Goal: Task Accomplishment & Management: Complete application form

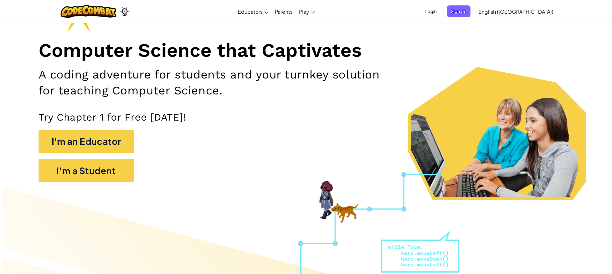
scroll to position [96, 0]
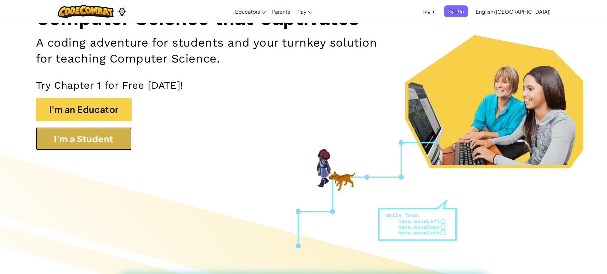
click at [107, 138] on button "I'm a Student" at bounding box center [84, 138] width 96 height 23
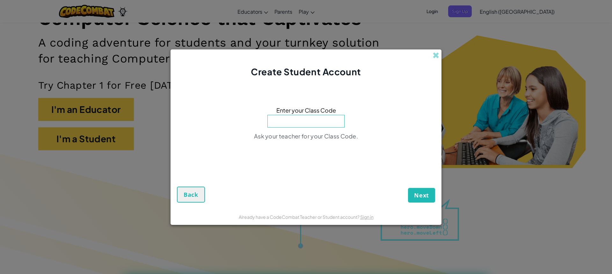
click at [148, 178] on div "Create Student Account Enter your Class Code Ask your teacher for your Class Co…" at bounding box center [306, 137] width 612 height 274
click at [176, 194] on form "Enter your Class Code Ask your teacher for your Class Code. Next Back" at bounding box center [305, 143] width 271 height 131
click at [190, 188] on button "Back" at bounding box center [191, 194] width 28 height 16
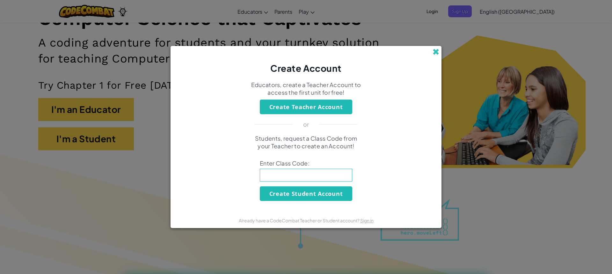
click at [437, 51] on span at bounding box center [435, 51] width 7 height 7
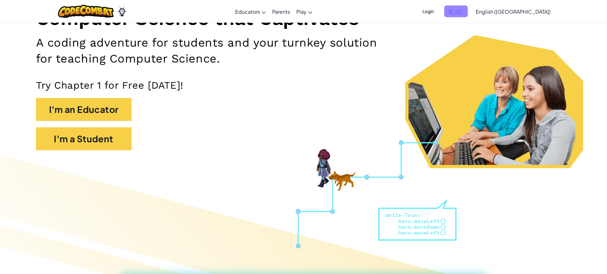
click at [468, 13] on span "Sign Up" at bounding box center [456, 11] width 24 height 12
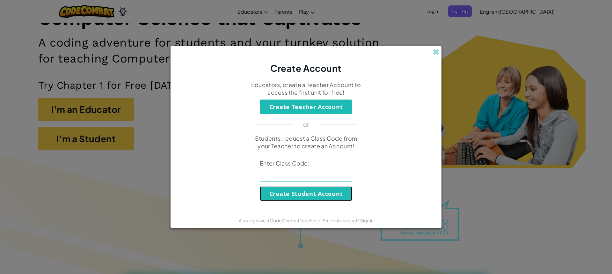
click at [293, 193] on button "Create Student Account" at bounding box center [306, 193] width 92 height 15
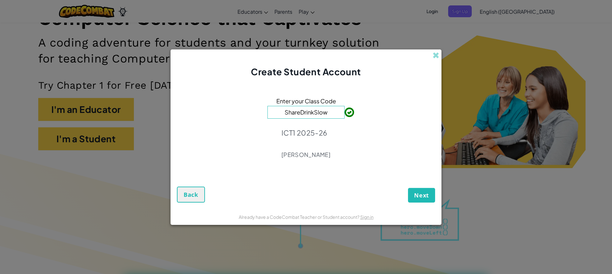
type input "ShareDrinkSlow"
click at [427, 194] on span "Next" at bounding box center [421, 195] width 15 height 8
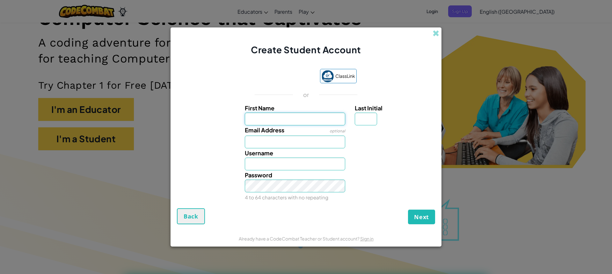
click at [262, 114] on input "First Name" at bounding box center [295, 118] width 101 height 13
type input "Ruby"
click at [367, 116] on input "Last Initial" at bounding box center [366, 118] width 22 height 13
type input "B"
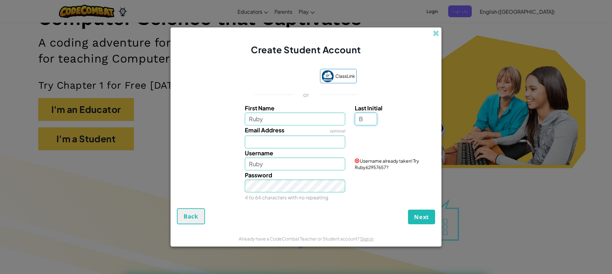
type input "RubyB"
click at [277, 142] on input "Email Address" at bounding box center [295, 141] width 101 height 13
type input "rablankenship@gm.sbac.edu"
click at [276, 168] on input "RubyB" at bounding box center [295, 163] width 101 height 13
click at [284, 162] on input "Ruby" at bounding box center [295, 163] width 101 height 13
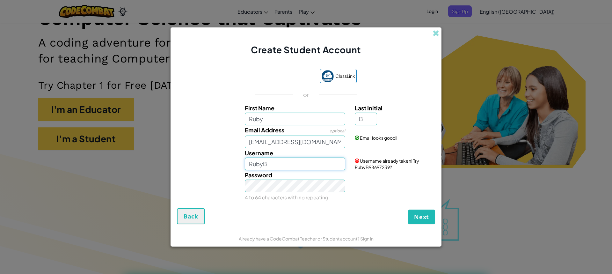
click at [290, 168] on input "RubyB" at bounding box center [295, 163] width 101 height 13
click at [347, 181] on div "Password 4 to 64 characters with no repeating" at bounding box center [295, 186] width 110 height 32
click at [293, 162] on input "RubyAB" at bounding box center [295, 163] width 101 height 13
click at [369, 201] on div "Password 4 to 64 characters with no repeating" at bounding box center [306, 186] width 264 height 32
click at [283, 163] on input "RubyAnn" at bounding box center [295, 163] width 101 height 13
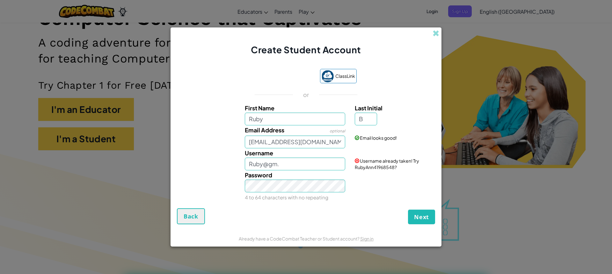
click at [349, 181] on div "Password 4 to 64 characters with no repeating" at bounding box center [295, 186] width 110 height 32
click at [293, 166] on input "Ruby@gm." at bounding box center [295, 163] width 101 height 13
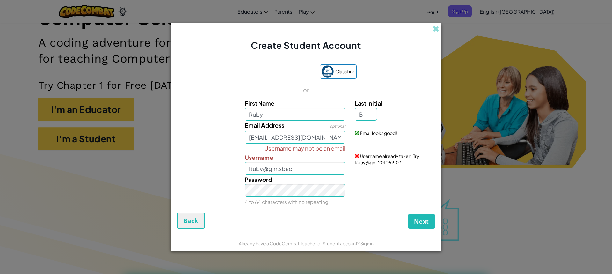
click at [359, 213] on div "Next Back" at bounding box center [306, 221] width 258 height 16
click at [357, 196] on div "Password 4 to 64 characters with no repeating" at bounding box center [306, 191] width 264 height 32
click at [358, 174] on div "Username may not be an email Username Ruby@gm.sbac Username already taken! Try …" at bounding box center [306, 158] width 264 height 31
click at [303, 172] on input "Ruby@gm.sbac" at bounding box center [295, 168] width 101 height 13
click at [403, 198] on div "Password 4 to 64 characters with no repeating" at bounding box center [306, 191] width 264 height 32
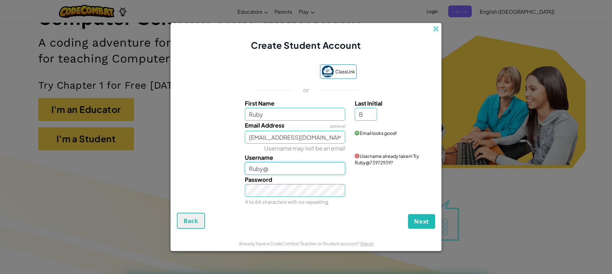
click at [302, 172] on input "Ruby@" at bounding box center [295, 168] width 101 height 13
click at [374, 185] on div "Password 4 to 64 characters with no repeating" at bounding box center [306, 191] width 264 height 32
click at [297, 170] on input "RubyAnn" at bounding box center [295, 168] width 101 height 13
click at [361, 192] on div "Password 4 to 64 characters with no repeating" at bounding box center [306, 191] width 264 height 32
drag, startPoint x: 282, startPoint y: 168, endPoint x: 278, endPoint y: 169, distance: 3.7
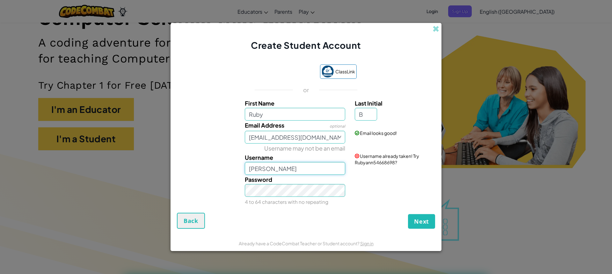
click at [281, 168] on input "Rubyann" at bounding box center [295, 168] width 101 height 13
type input "R"
click at [356, 191] on div "Password 4 to 64 characters with no repeating" at bounding box center [306, 191] width 264 height 32
click at [268, 109] on input "Ruby" at bounding box center [295, 114] width 101 height 13
click at [274, 116] on input "Ruby" at bounding box center [295, 114] width 101 height 13
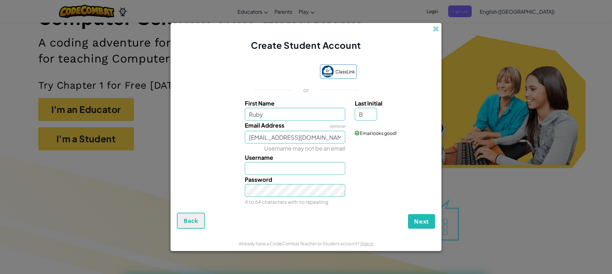
click at [353, 147] on div at bounding box center [394, 147] width 88 height 9
click at [295, 115] on input "Ruby" at bounding box center [295, 114] width 101 height 13
type input "R"
click at [295, 115] on input "First Name" at bounding box center [295, 114] width 101 height 13
type input "Ruby"
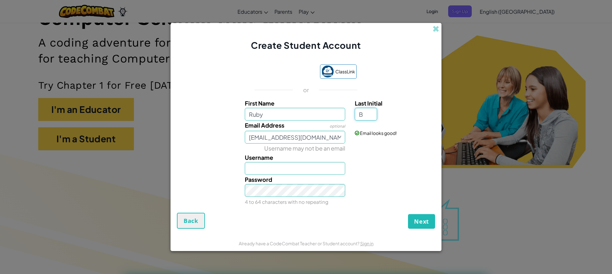
click at [367, 118] on input "B" at bounding box center [366, 114] width 22 height 13
click at [298, 139] on input "rablankenship@gm.sbac.edu" at bounding box center [295, 137] width 101 height 13
click at [219, 152] on div "Username may not be an email Username" at bounding box center [306, 158] width 264 height 31
click at [302, 175] on div "Password 4 to 64 characters with no repeating" at bounding box center [295, 191] width 110 height 32
drag, startPoint x: 299, startPoint y: 171, endPoint x: 295, endPoint y: 172, distance: 3.6
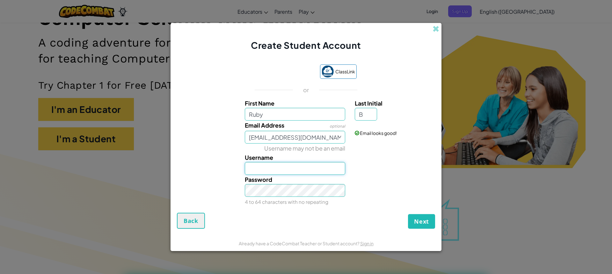
click at [295, 172] on input "Username" at bounding box center [295, 168] width 101 height 13
click at [407, 190] on div "Password 4 to 64 characters with no repeating" at bounding box center [306, 191] width 264 height 32
click at [299, 168] on input "RubyUFswim" at bounding box center [295, 168] width 101 height 13
click at [367, 178] on div "Password 4 to 64 characters with no repeating" at bounding box center [306, 191] width 264 height 32
click at [284, 170] on input "RubyUF" at bounding box center [295, 168] width 101 height 13
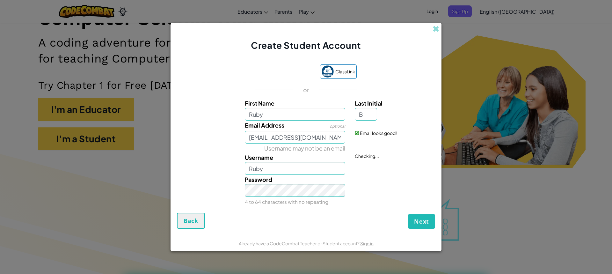
click at [357, 167] on div "Username may not be an email Username Ruby Checking..." at bounding box center [306, 158] width 264 height 31
click at [314, 174] on input "Ruby" at bounding box center [295, 168] width 101 height 13
type input "Ruby7777"
click at [345, 175] on div "Password 4 to 64 characters with no repeating" at bounding box center [295, 191] width 110 height 32
click at [354, 194] on div "Password 4 to 64 characters with no repeating" at bounding box center [306, 191] width 264 height 32
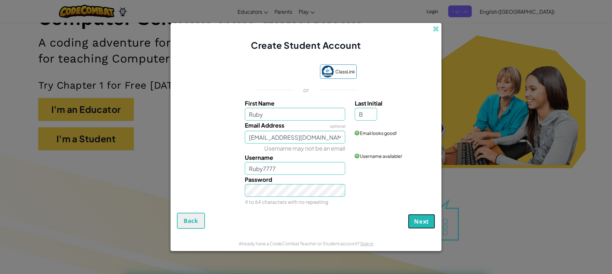
click at [428, 222] on span "Next" at bounding box center [421, 221] width 15 height 8
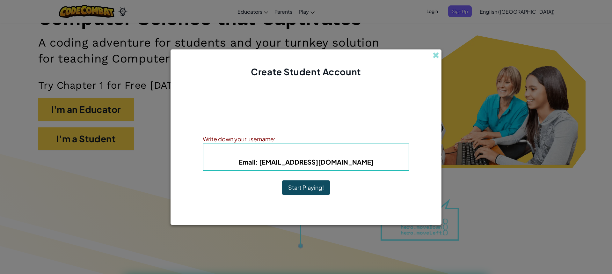
click at [305, 187] on button "Start Playing!" at bounding box center [306, 187] width 48 height 15
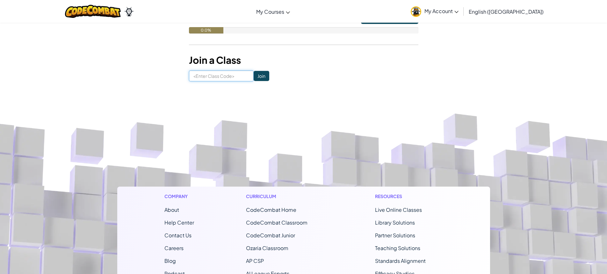
click at [218, 74] on input at bounding box center [221, 75] width 65 height 11
type input "ShareDrinkSlow"
click at [255, 73] on input "Join" at bounding box center [262, 76] width 16 height 10
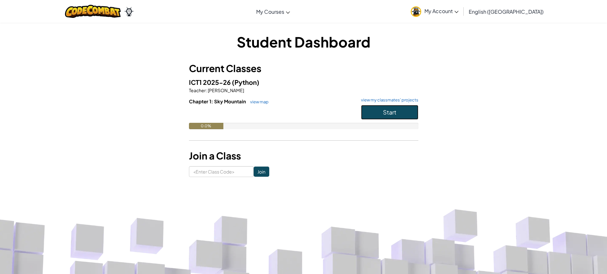
click at [374, 110] on button "Start" at bounding box center [389, 112] width 57 height 15
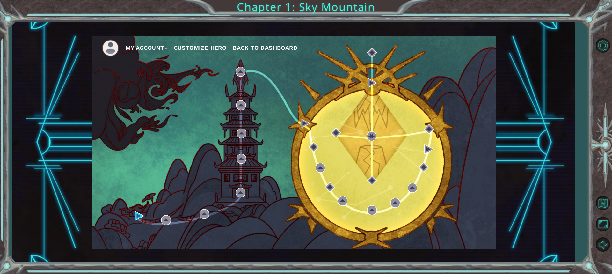
click at [194, 49] on button "Customize Hero" at bounding box center [200, 48] width 53 height 10
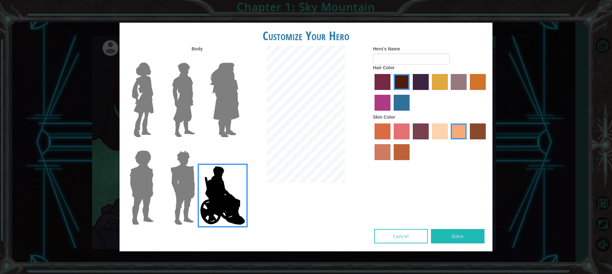
click at [197, 195] on img at bounding box center [183, 188] width 30 height 80
click at [198, 146] on input "Hero Garnet" at bounding box center [198, 146] width 0 height 0
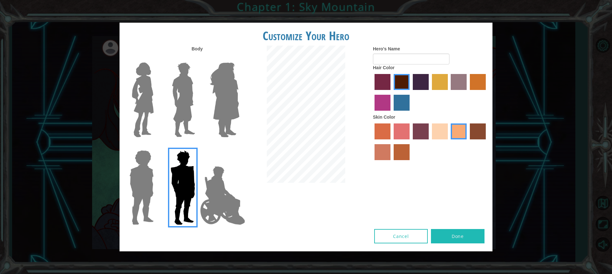
click at [143, 183] on img at bounding box center [141, 188] width 29 height 80
click at [156, 146] on input "Hero Steven" at bounding box center [156, 146] width 0 height 0
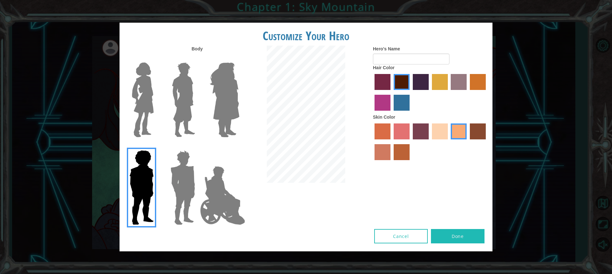
click at [215, 119] on img at bounding box center [224, 100] width 35 height 80
click at [239, 58] on input "Hero Amethyst" at bounding box center [239, 58] width 0 height 0
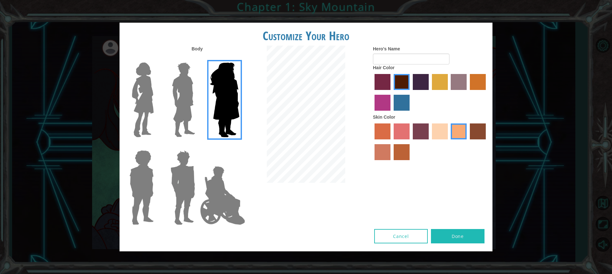
click at [192, 116] on img at bounding box center [183, 100] width 28 height 80
click at [198, 58] on input "Hero Lars" at bounding box center [198, 58] width 0 height 0
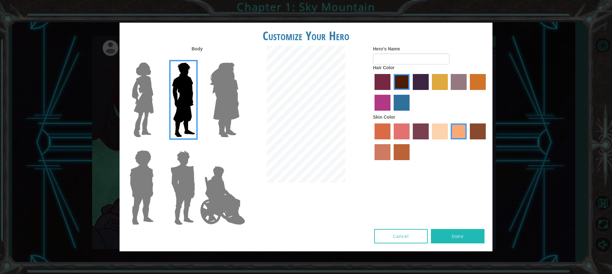
click at [159, 118] on div at bounding box center [139, 98] width 41 height 88
click at [142, 119] on img at bounding box center [142, 100] width 27 height 80
click at [156, 58] on input "Hero Connie" at bounding box center [156, 58] width 0 height 0
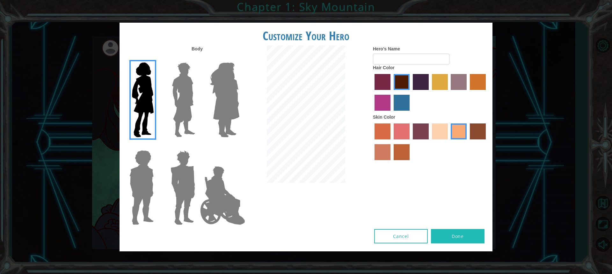
click at [440, 127] on label "sandy beach skin color" at bounding box center [440, 131] width 16 height 16
click at [429, 141] on input "sandy beach skin color" at bounding box center [429, 141] width 0 height 0
drag, startPoint x: 407, startPoint y: 137, endPoint x: 411, endPoint y: 135, distance: 4.7
click at [410, 135] on div at bounding box center [430, 142] width 115 height 41
click at [423, 132] on label "tosca skin color" at bounding box center [421, 131] width 16 height 16
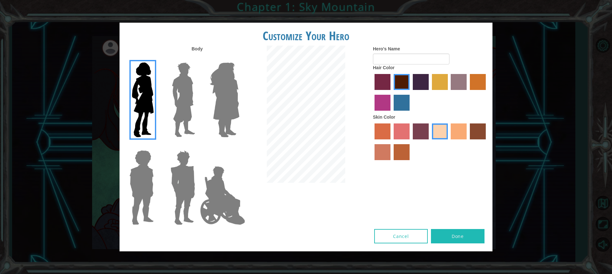
click at [410, 141] on input "tosca skin color" at bounding box center [410, 141] width 0 height 0
click at [412, 134] on div at bounding box center [430, 142] width 115 height 41
click at [403, 132] on label "froly skin color" at bounding box center [401, 131] width 16 height 16
click at [391, 141] on input "froly skin color" at bounding box center [391, 141] width 0 height 0
click at [379, 133] on label "sorbus skin color" at bounding box center [382, 131] width 16 height 16
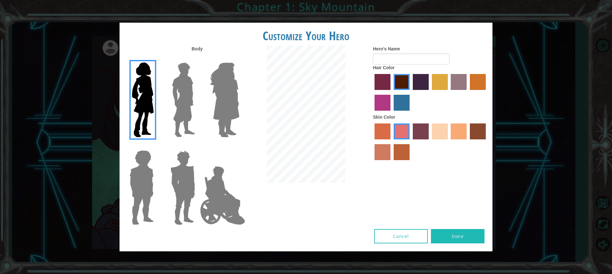
click at [372, 141] on input "sorbus skin color" at bounding box center [372, 141] width 0 height 0
click at [381, 153] on label "burning sand skin color" at bounding box center [382, 152] width 16 height 16
click at [487, 141] on input "burning sand skin color" at bounding box center [487, 141] width 0 height 0
click at [397, 150] on label "smoke tree skin color" at bounding box center [401, 152] width 16 height 16
click at [391, 162] on input "smoke tree skin color" at bounding box center [391, 162] width 0 height 0
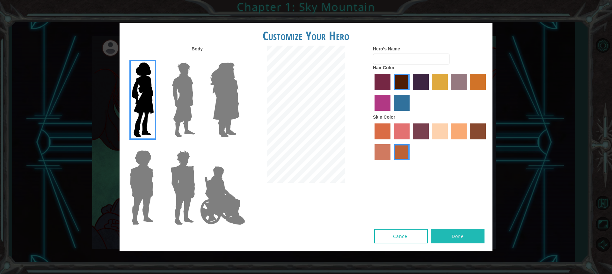
click at [437, 129] on label "sandy beach skin color" at bounding box center [440, 131] width 16 height 16
click at [429, 141] on input "sandy beach skin color" at bounding box center [429, 141] width 0 height 0
click at [462, 131] on label "tacao skin color" at bounding box center [459, 131] width 16 height 16
click at [449, 141] on input "tacao skin color" at bounding box center [449, 141] width 0 height 0
click at [473, 138] on label "karma skin color" at bounding box center [478, 131] width 16 height 16
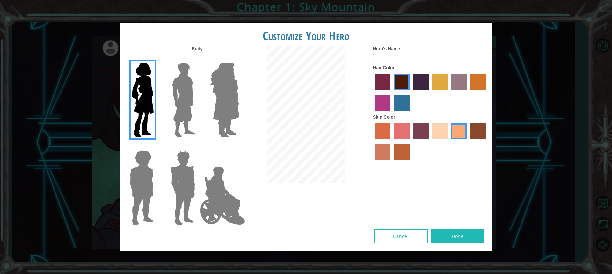
click at [467, 141] on input "karma skin color" at bounding box center [467, 141] width 0 height 0
click at [438, 126] on label "sandy beach skin color" at bounding box center [440, 131] width 16 height 16
click at [429, 141] on input "sandy beach skin color" at bounding box center [429, 141] width 0 height 0
click at [380, 81] on label "paprika hair color" at bounding box center [382, 82] width 16 height 16
click at [372, 92] on input "paprika hair color" at bounding box center [372, 92] width 0 height 0
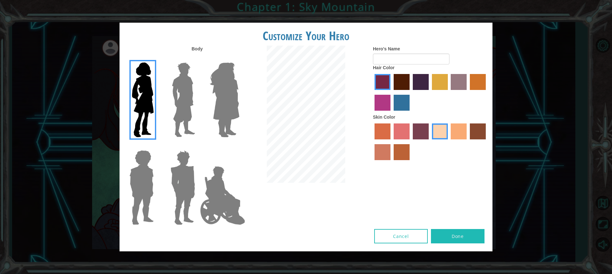
click at [405, 80] on label "maroon hair color" at bounding box center [401, 82] width 16 height 16
click at [391, 92] on input "maroon hair color" at bounding box center [391, 92] width 0 height 0
click at [406, 100] on label "lachmara hair color" at bounding box center [401, 103] width 16 height 16
click at [391, 113] on input "lachmara hair color" at bounding box center [391, 113] width 0 height 0
click at [397, 84] on label "maroon hair color" at bounding box center [401, 82] width 16 height 16
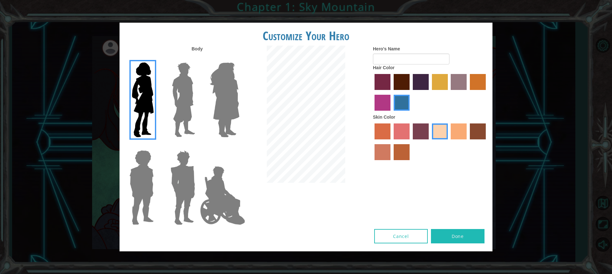
click at [391, 92] on input "maroon hair color" at bounding box center [391, 92] width 0 height 0
click at [454, 79] on label "bazaar hair color" at bounding box center [459, 82] width 16 height 16
click at [449, 92] on input "bazaar hair color" at bounding box center [449, 92] width 0 height 0
click at [406, 83] on label "maroon hair color" at bounding box center [401, 82] width 16 height 16
click at [391, 92] on input "maroon hair color" at bounding box center [391, 92] width 0 height 0
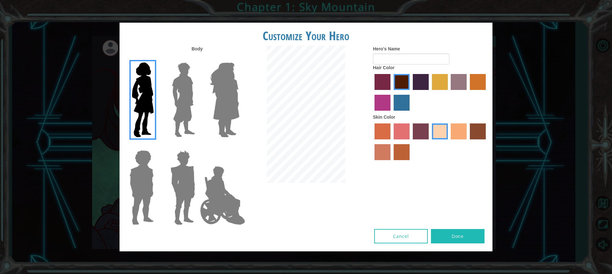
click at [233, 119] on img at bounding box center [224, 100] width 35 height 80
click at [239, 58] on input "Hero Amethyst" at bounding box center [239, 58] width 0 height 0
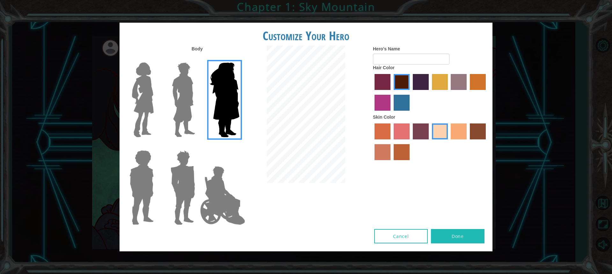
click at [188, 118] on img at bounding box center [183, 100] width 28 height 80
click at [198, 58] on input "Hero Lars" at bounding box center [198, 58] width 0 height 0
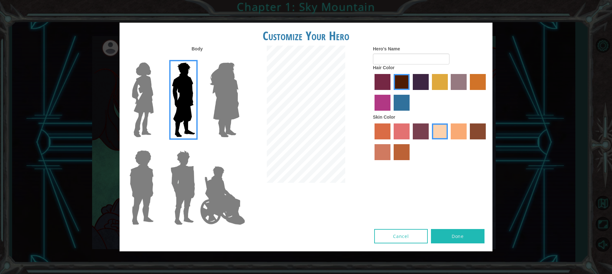
click at [167, 117] on label at bounding box center [182, 100] width 32 height 80
click at [198, 58] on input "Hero Lars" at bounding box center [198, 58] width 0 height 0
click at [140, 122] on img at bounding box center [142, 100] width 27 height 80
click at [156, 58] on input "Hero Connie" at bounding box center [156, 58] width 0 height 0
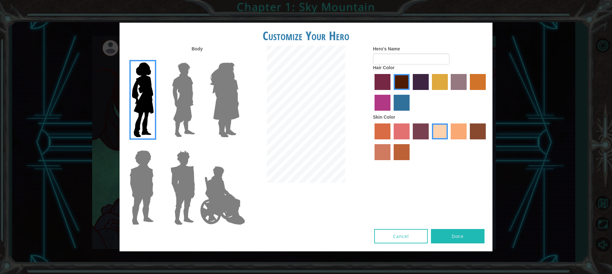
click at [136, 179] on img at bounding box center [141, 188] width 29 height 80
click at [156, 146] on input "Hero Steven" at bounding box center [156, 146] width 0 height 0
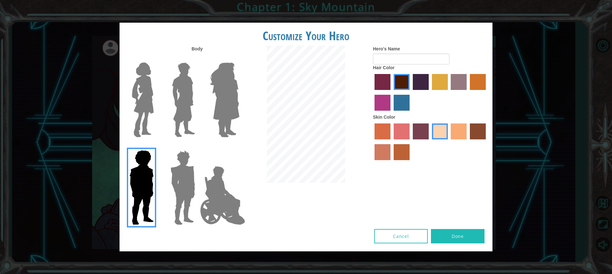
click at [176, 187] on img at bounding box center [183, 188] width 30 height 80
click at [198, 146] on input "Hero Garnet" at bounding box center [198, 146] width 0 height 0
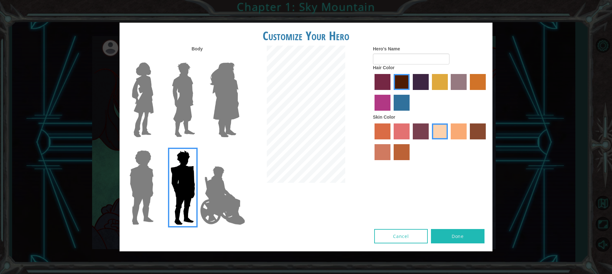
click at [210, 193] on img at bounding box center [223, 195] width 50 height 64
click at [239, 146] on input "Hero Jamie" at bounding box center [239, 146] width 0 height 0
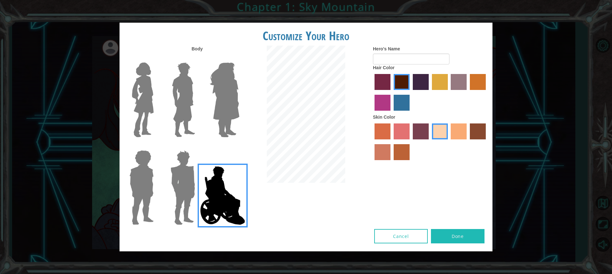
click at [136, 110] on img at bounding box center [142, 100] width 27 height 80
click at [156, 58] on input "Hero Connie" at bounding box center [156, 58] width 0 height 0
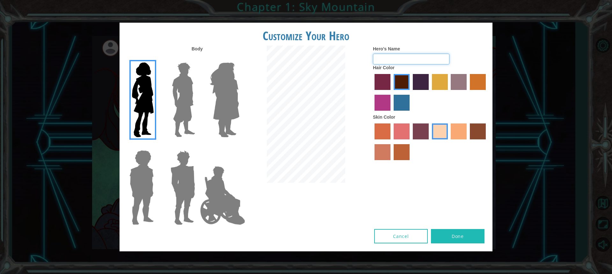
click at [387, 59] on input "Hero's Name" at bounding box center [411, 59] width 76 height 11
type input "Ruby"
click at [447, 235] on button "Done" at bounding box center [458, 236] width 54 height 14
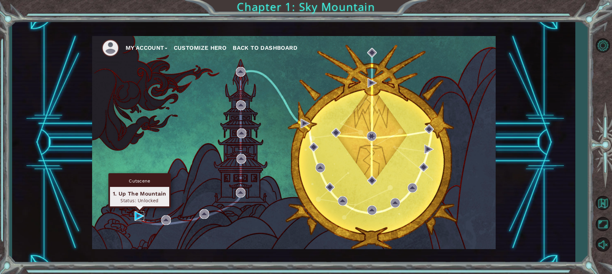
click at [138, 214] on img at bounding box center [139, 216] width 10 height 10
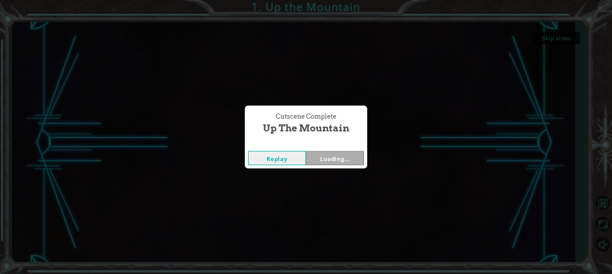
click at [2, 233] on div "Cutscene Complete Up the Mountain Replay Loading..." at bounding box center [306, 137] width 612 height 274
click at [285, 160] on button "Replay" at bounding box center [277, 158] width 58 height 14
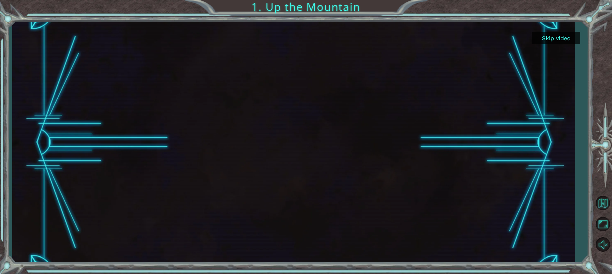
click at [564, 36] on button "Skip video" at bounding box center [556, 38] width 48 height 12
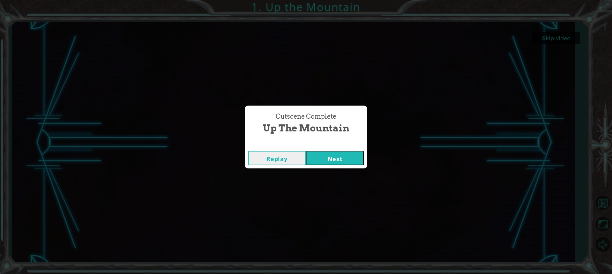
click at [337, 158] on button "Next" at bounding box center [335, 158] width 58 height 14
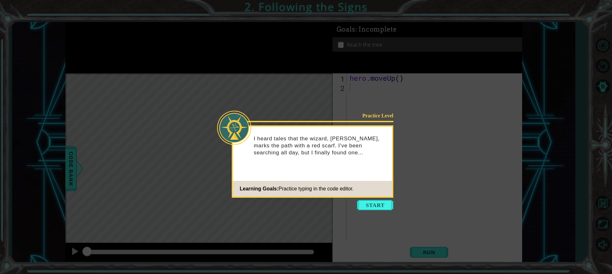
click at [370, 207] on button "Start" at bounding box center [375, 205] width 36 height 10
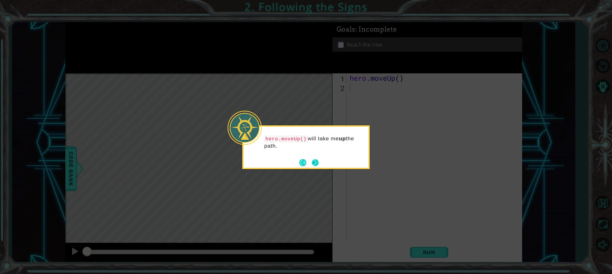
click at [312, 162] on button "Next" at bounding box center [315, 162] width 7 height 7
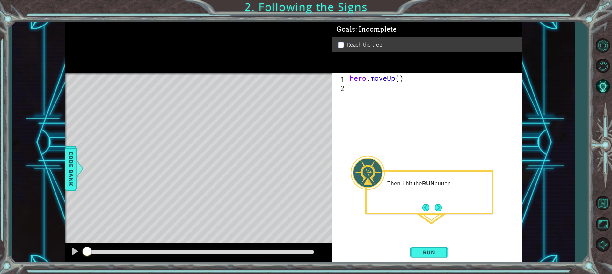
click at [429, 226] on div "hero . moveUp ( )" at bounding box center [435, 165] width 175 height 185
click at [438, 209] on button "Next" at bounding box center [438, 207] width 7 height 7
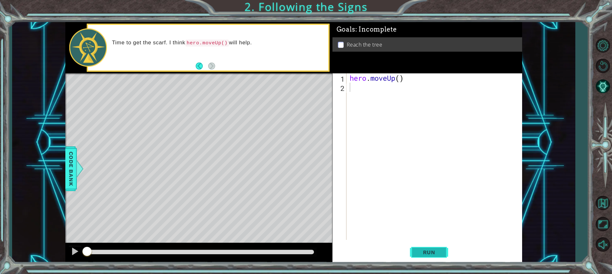
click at [425, 253] on span "Run" at bounding box center [428, 252] width 25 height 6
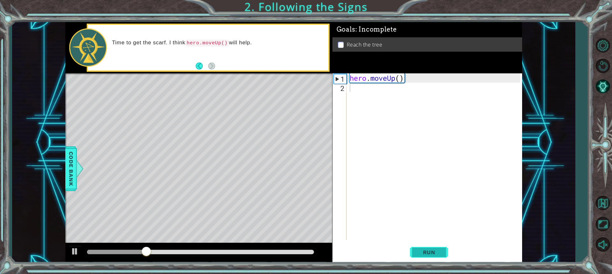
click at [428, 250] on span "Run" at bounding box center [428, 252] width 25 height 6
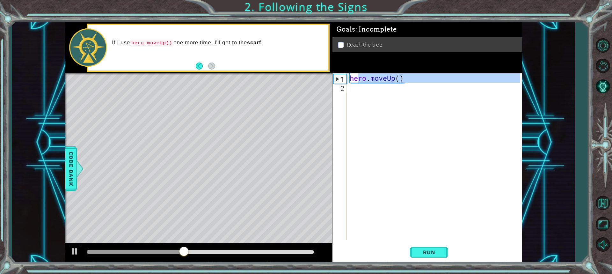
drag, startPoint x: 359, startPoint y: 79, endPoint x: 366, endPoint y: 97, distance: 18.9
click at [366, 97] on div "hero . moveUp ( )" at bounding box center [435, 165] width 175 height 185
type textarea "hero.moveUp()"
click at [365, 89] on div "hero . moveUp ( )" at bounding box center [434, 156] width 172 height 166
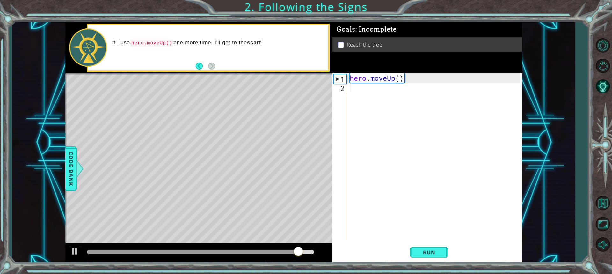
click at [363, 91] on div "hero . moveUp ( )" at bounding box center [435, 165] width 175 height 185
click at [343, 88] on div "2" at bounding box center [340, 87] width 13 height 9
click at [381, 91] on div "hero . moveUp ( )" at bounding box center [435, 165] width 175 height 185
click at [413, 83] on div "hero . moveUp ( )" at bounding box center [435, 165] width 175 height 185
drag, startPoint x: 371, startPoint y: 94, endPoint x: 365, endPoint y: 104, distance: 12.5
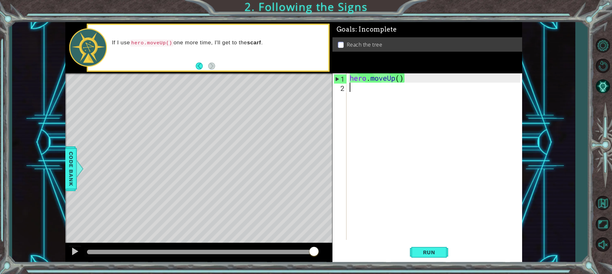
click at [371, 95] on div "hero . moveUp ( )" at bounding box center [435, 165] width 175 height 185
click at [363, 108] on div "hero . moveUp ( )" at bounding box center [435, 165] width 175 height 185
click at [156, 42] on code "hero.moveUp()" at bounding box center [152, 43] width 44 height 7
click at [373, 86] on div "hero . moveUp ( )" at bounding box center [435, 165] width 175 height 185
click at [362, 96] on div "hero . moveUp ( )" at bounding box center [435, 165] width 175 height 185
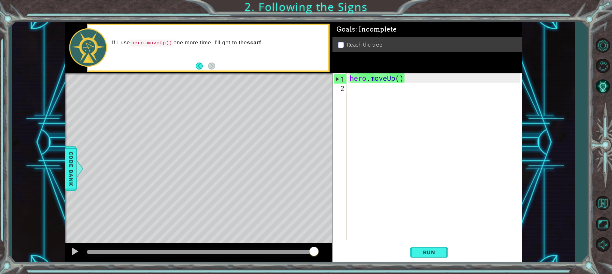
click at [349, 50] on div "Reach the tree" at bounding box center [427, 44] width 190 height 14
click at [341, 43] on p at bounding box center [341, 45] width 6 height 6
drag, startPoint x: 310, startPoint y: 251, endPoint x: 262, endPoint y: 253, distance: 48.8
click at [306, 253] on div at bounding box center [311, 251] width 11 height 11
drag, startPoint x: 259, startPoint y: 250, endPoint x: 338, endPoint y: 244, distance: 79.2
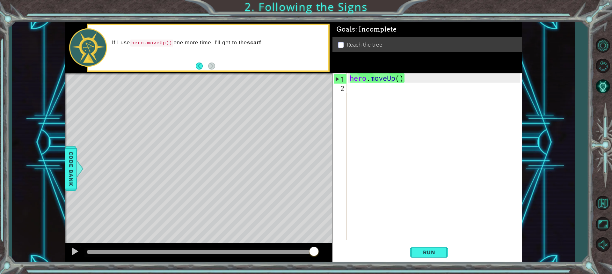
click at [338, 244] on div "1 ההההההההההההההההההההההההההההההההההההההההההההההההההההההההההההההההההההההההההההה…" at bounding box center [293, 142] width 457 height 241
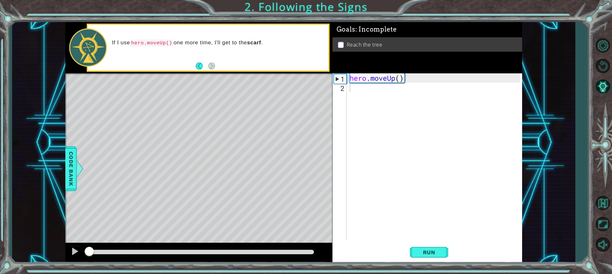
drag, startPoint x: 318, startPoint y: 250, endPoint x: 79, endPoint y: 262, distance: 238.6
click at [79, 262] on div at bounding box center [198, 252] width 267 height 20
drag, startPoint x: 186, startPoint y: 262, endPoint x: 242, endPoint y: 265, distance: 56.5
click at [242, 265] on div "1 ההההההההההההההההההההההההההההההההההההההההההההההההההההההההההההההההההההההההההההה…" at bounding box center [306, 137] width 612 height 274
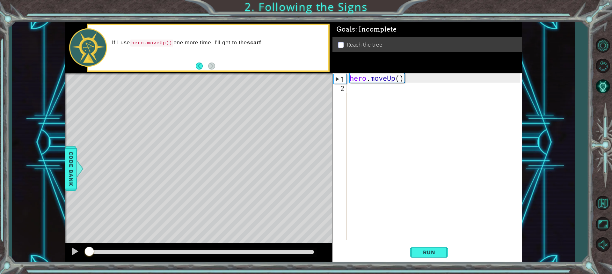
click at [361, 88] on div "hero . moveUp ( )" at bounding box center [435, 165] width 175 height 185
click at [75, 171] on span "Code Bank" at bounding box center [71, 168] width 10 height 39
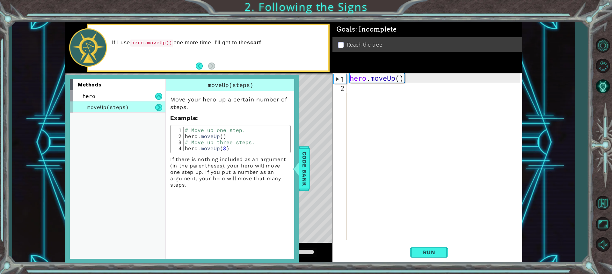
drag, startPoint x: 123, startPoint y: 108, endPoint x: 162, endPoint y: 114, distance: 39.8
click at [162, 114] on div "methods hero moveUp(steps)" at bounding box center [120, 168] width 100 height 179
drag, startPoint x: 305, startPoint y: 132, endPoint x: 305, endPoint y: 151, distance: 19.8
click at [305, 135] on div "Level Map" at bounding box center [212, 167] width 294 height 188
click at [306, 159] on span "Code Bank" at bounding box center [304, 168] width 10 height 39
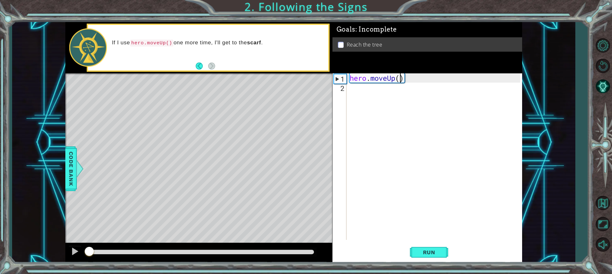
click at [400, 79] on div "hero . moveUp ( )" at bounding box center [435, 165] width 175 height 185
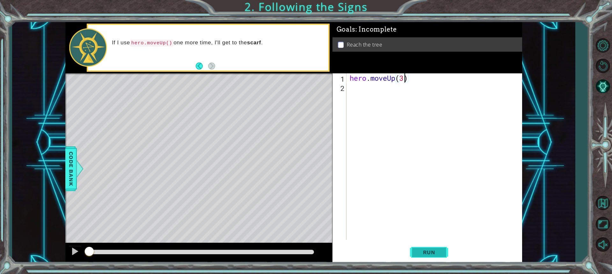
type textarea "hero.moveUp(3)"
click at [433, 253] on span "Run" at bounding box center [428, 252] width 25 height 6
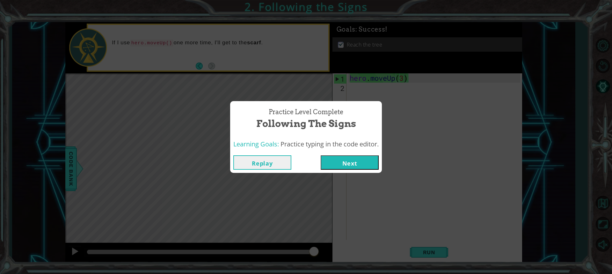
drag, startPoint x: 351, startPoint y: 166, endPoint x: 358, endPoint y: 163, distance: 7.8
click at [358, 163] on button "Next" at bounding box center [350, 162] width 58 height 14
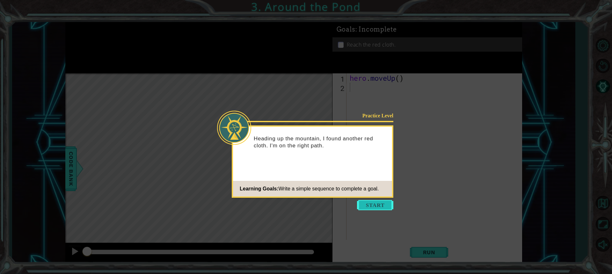
click at [367, 207] on button "Start" at bounding box center [375, 205] width 36 height 10
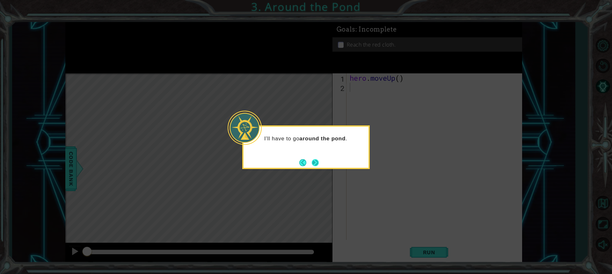
click at [318, 163] on button "Next" at bounding box center [315, 162] width 7 height 7
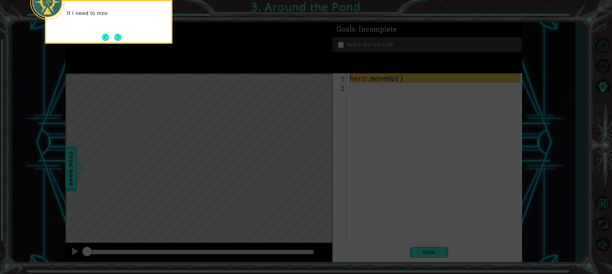
click at [231, 139] on icon at bounding box center [306, 40] width 612 height 465
click at [118, 39] on button "Next" at bounding box center [117, 37] width 7 height 7
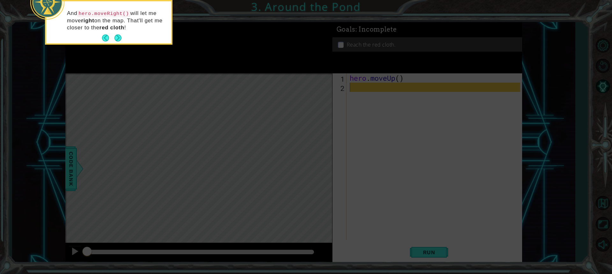
click at [115, 40] on button "Next" at bounding box center [117, 37] width 7 height 7
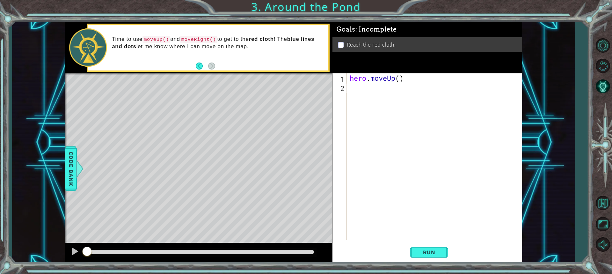
click at [398, 80] on div "hero . moveUp ( )" at bounding box center [435, 165] width 175 height 185
click at [400, 80] on div "hero . moveUp ( )" at bounding box center [435, 165] width 175 height 185
type textarea "hero.moveUp(2)"
click at [422, 248] on button "Run" at bounding box center [429, 251] width 38 height 19
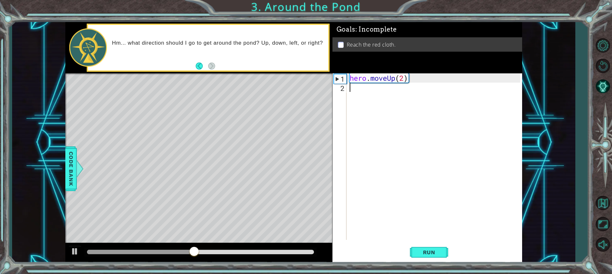
click at [361, 89] on div "hero . moveUp ( 2 )" at bounding box center [435, 165] width 175 height 185
type textarea "h"
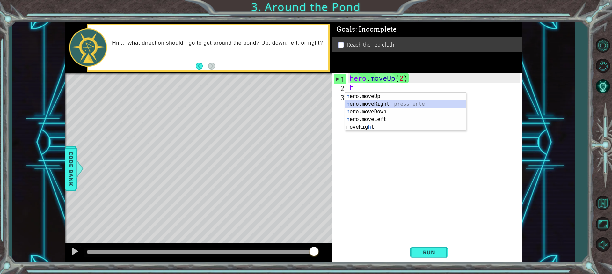
click at [384, 103] on div "h ero.moveUp press enter h ero.moveRight press enter h ero.moveDown press enter…" at bounding box center [405, 119] width 120 height 54
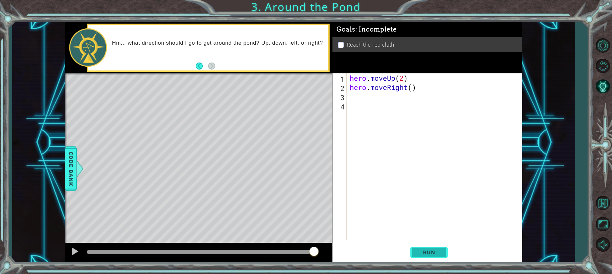
click at [416, 255] on button "Run" at bounding box center [429, 251] width 38 height 19
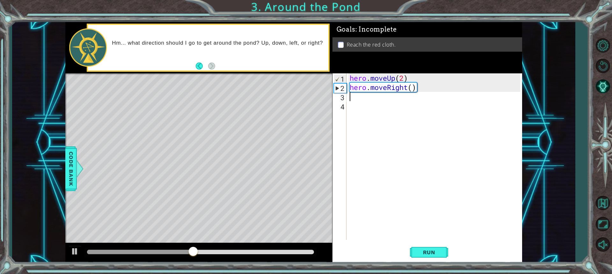
click at [372, 97] on div "hero . moveUp ( 2 ) hero . moveRight ( )" at bounding box center [435, 165] width 175 height 185
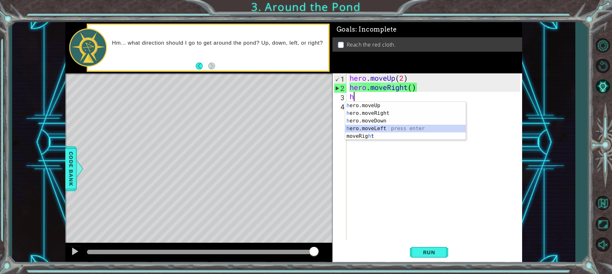
click at [359, 129] on div "h ero.moveUp press enter h ero.moveRight press enter h ero.moveDown press enter…" at bounding box center [405, 129] width 120 height 54
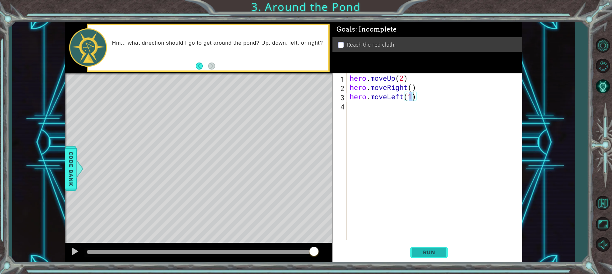
click at [422, 256] on button "Run" at bounding box center [429, 251] width 38 height 19
type textarea "hero.moveRight(1)"
click at [414, 95] on div "hero . moveUp ( 2 ) hero . moveRight ( 1 )" at bounding box center [435, 165] width 175 height 185
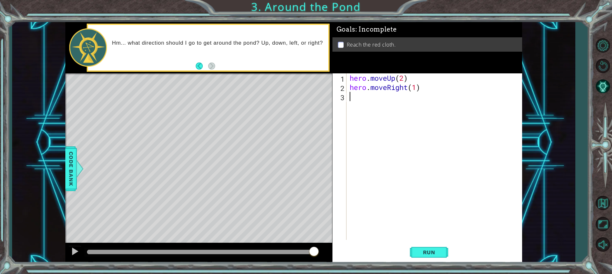
scroll to position [0, 0]
click at [432, 252] on span "Run" at bounding box center [428, 252] width 25 height 6
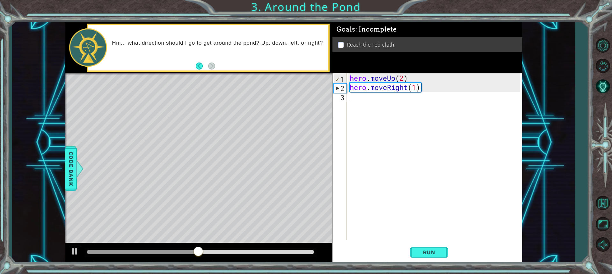
click at [377, 97] on div "hero . moveUp ( 2 ) hero . moveRight ( 1 )" at bounding box center [435, 165] width 175 height 185
type textarea "h"
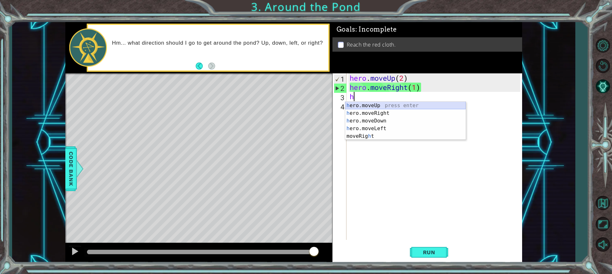
click at [366, 105] on div "h ero.moveUp press enter h ero.moveRight press enter h ero.moveDown press enter…" at bounding box center [405, 129] width 120 height 54
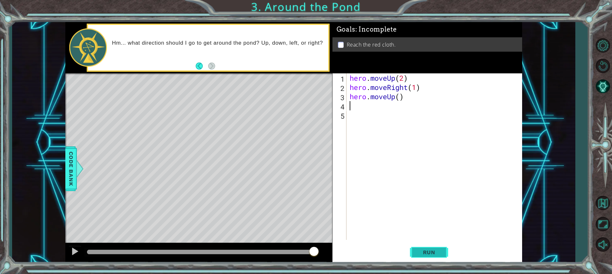
click at [423, 250] on span "Run" at bounding box center [428, 252] width 25 height 6
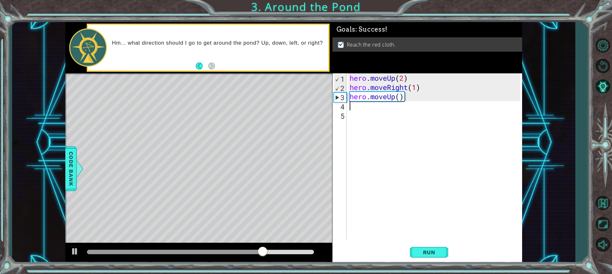
click at [399, 97] on div "hero . moveUp ( 2 ) hero . moveRight ( 1 ) hero . moveUp ( )" at bounding box center [435, 165] width 175 height 185
type textarea "hero.moveUp()"
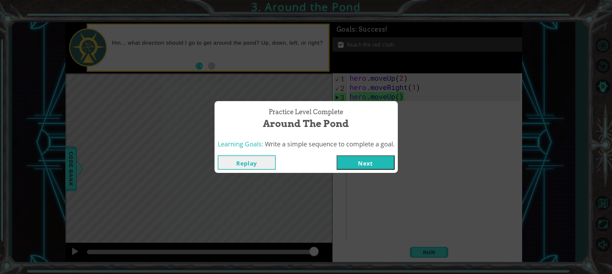
click at [359, 161] on button "Next" at bounding box center [365, 162] width 58 height 14
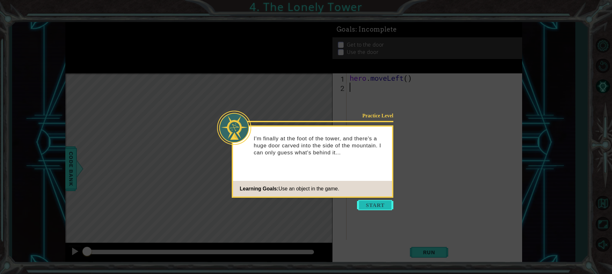
click at [364, 204] on button "Start" at bounding box center [375, 205] width 36 height 10
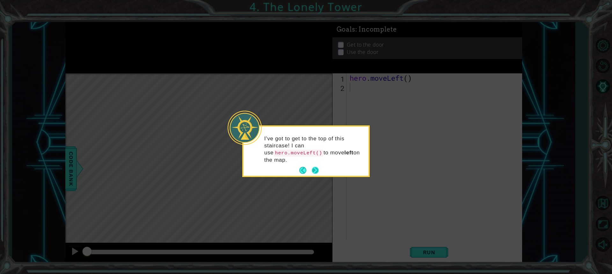
click at [317, 167] on button "Next" at bounding box center [315, 170] width 7 height 7
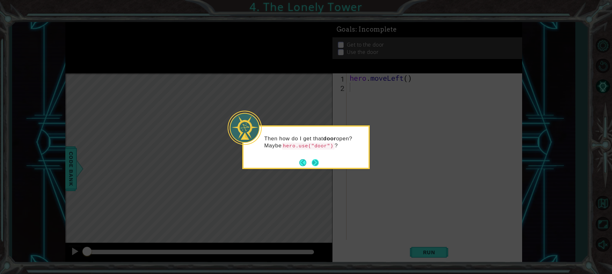
click at [316, 162] on button "Next" at bounding box center [315, 162] width 7 height 7
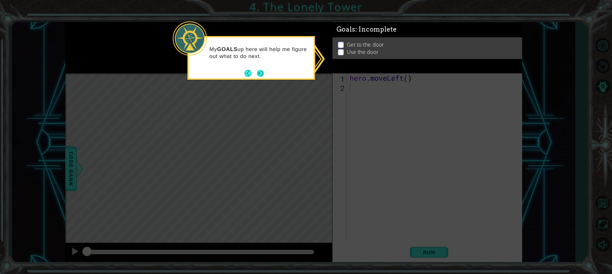
click at [257, 71] on button "Next" at bounding box center [260, 73] width 7 height 7
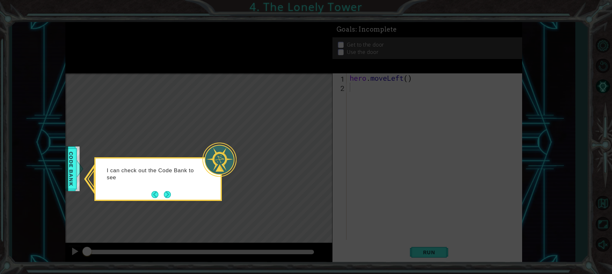
click at [195, 175] on div "I can check out the Code Bank to see" at bounding box center [158, 177] width 125 height 32
click at [167, 191] on button "Next" at bounding box center [167, 194] width 7 height 7
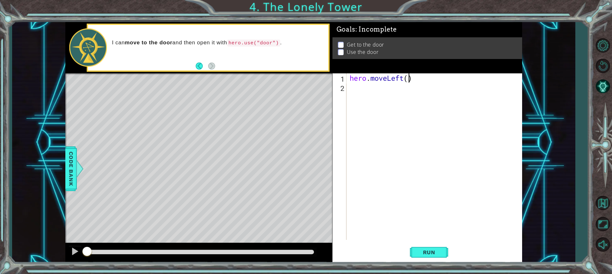
click at [408, 79] on div "hero . moveLeft ( )" at bounding box center [435, 165] width 175 height 185
type textarea "hero.moveLeft(2)"
click at [412, 172] on div "hero . moveLeft ( 2 )" at bounding box center [435, 165] width 175 height 185
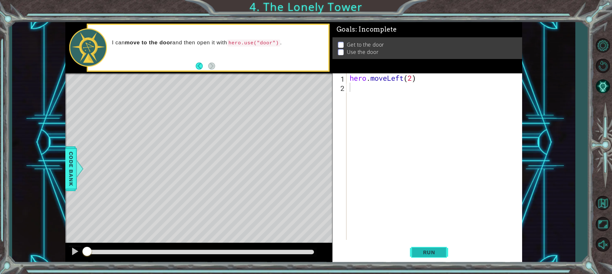
click at [424, 249] on span "Run" at bounding box center [428, 252] width 25 height 6
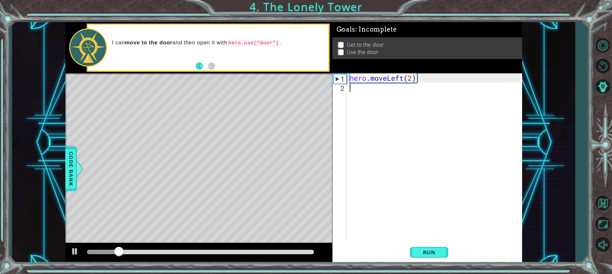
drag, startPoint x: 393, startPoint y: 178, endPoint x: 365, endPoint y: 102, distance: 81.0
click at [388, 168] on div "hero . moveLeft ( 2 )" at bounding box center [435, 165] width 175 height 185
click at [360, 87] on div "hero . moveLeft ( 2 )" at bounding box center [435, 165] width 175 height 185
type textarea "h"
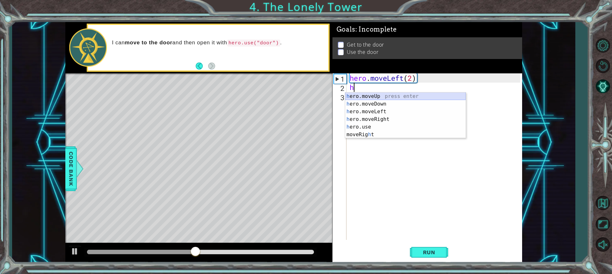
click at [369, 95] on div "h ero.moveUp press enter h ero.moveDown press enter h ero.moveLeft press enter …" at bounding box center [405, 122] width 120 height 61
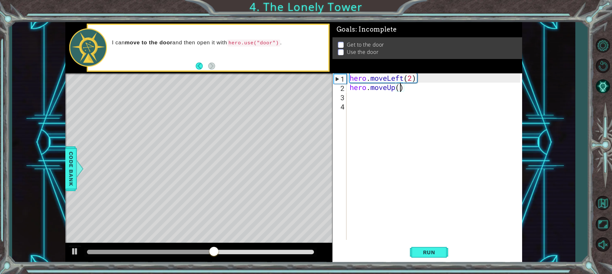
click at [399, 89] on div "hero . moveLeft ( 2 ) hero . moveUp ( )" at bounding box center [435, 165] width 175 height 185
type textarea "hero.moveUp(2)"
click at [362, 104] on div "hero . moveLeft ( 2 ) hero . moveUp ( 2 )" at bounding box center [435, 165] width 175 height 185
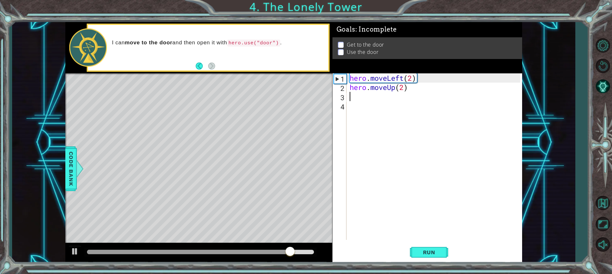
click at [369, 95] on div "hero . moveLeft ( 2 ) hero . moveUp ( 2 )" at bounding box center [435, 165] width 175 height 185
type textarea "h"
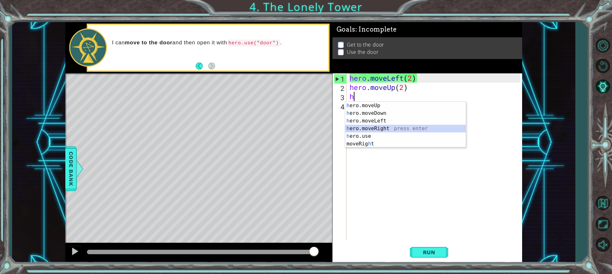
click at [377, 125] on div "h ero.moveUp press enter h ero.moveDown press enter h ero.moveLeft press enter …" at bounding box center [405, 132] width 120 height 61
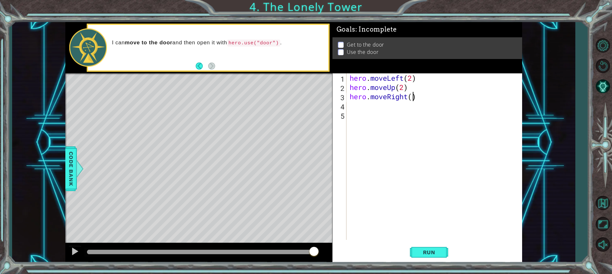
click at [413, 99] on div "hero . moveLeft ( 2 ) hero . moveUp ( 2 ) hero . moveRight ( )" at bounding box center [435, 165] width 175 height 185
type textarea "hero.moveRight(2)"
click at [363, 103] on div "hero . moveLeft ( 2 ) hero . moveUp ( 2 ) hero . moveRight ( 2 )" at bounding box center [435, 165] width 175 height 185
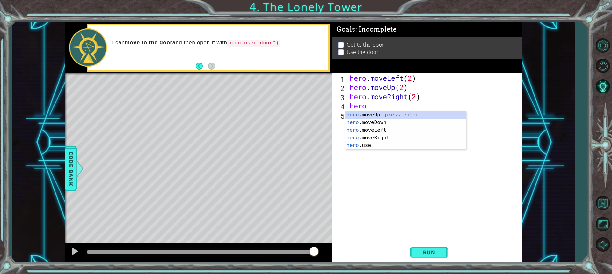
scroll to position [0, 1]
click at [370, 147] on div "hero. moveUp press enter hero. moveDown press enter hero. moveLeft press enter …" at bounding box center [405, 138] width 120 height 54
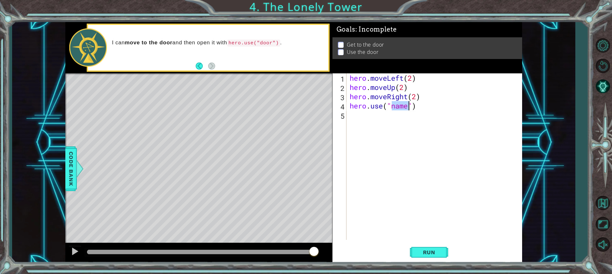
click at [406, 108] on div "hero . moveLeft ( 2 ) hero . moveUp ( 2 ) hero . moveRight ( 2 ) hero . use ( "…" at bounding box center [434, 156] width 172 height 166
click at [429, 250] on span "Run" at bounding box center [428, 252] width 25 height 6
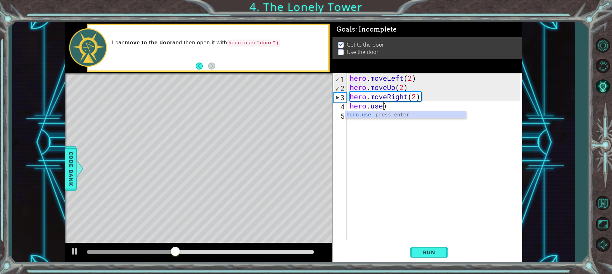
scroll to position [0, 1]
type textarea "hero.use"
click at [68, 157] on span "Code Bank" at bounding box center [65, 168] width 10 height 39
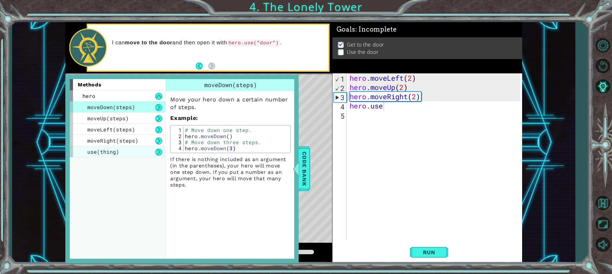
click at [119, 152] on div "use(thing)" at bounding box center [118, 151] width 96 height 11
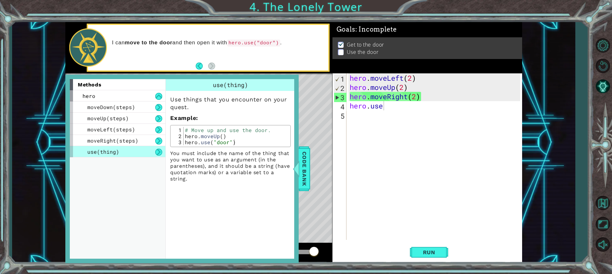
scroll to position [0, 0]
click at [381, 234] on div "hero . moveLeft ( 2 ) hero . moveUp ( 2 ) hero . moveRight ( 2 ) hero . use" at bounding box center [435, 165] width 175 height 185
click at [393, 103] on div "hero . moveLeft ( 2 ) hero . moveUp ( 2 ) hero . moveRight ( 2 ) hero . use" at bounding box center [435, 165] width 175 height 185
click at [299, 169] on div at bounding box center [296, 168] width 8 height 19
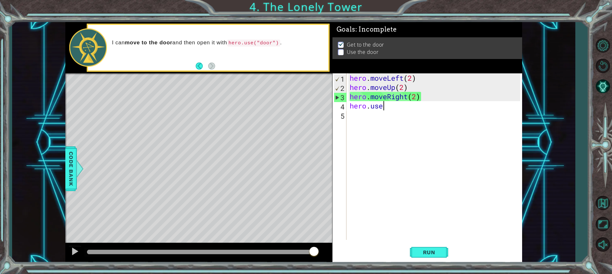
click at [409, 105] on div "hero . moveLeft ( 2 ) hero . moveUp ( 2 ) hero . moveRight ( 2 ) hero . use" at bounding box center [435, 165] width 175 height 185
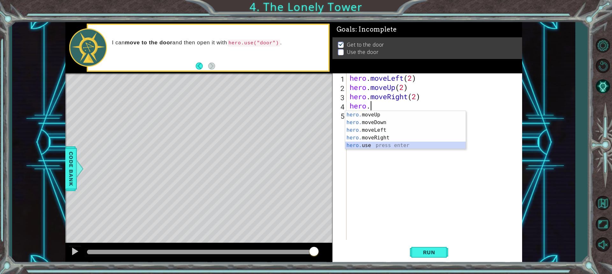
click at [368, 143] on div "hero. moveUp press enter hero. moveDown press enter hero. moveLeft press enter …" at bounding box center [405, 138] width 120 height 54
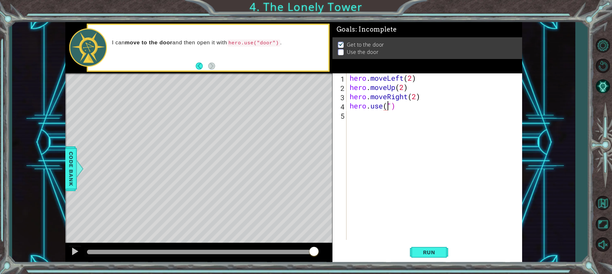
scroll to position [0, 2]
type textarea "hero.use("Door")"
click at [440, 116] on div "hero . moveLeft ( 2 ) hero . moveUp ( 2 ) hero . moveRight ( 2 ) hero . use ( "…" at bounding box center [435, 165] width 175 height 185
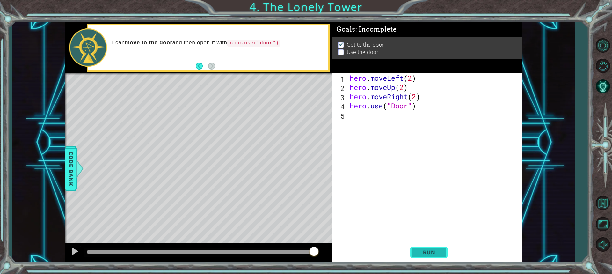
click at [422, 248] on button "Run" at bounding box center [429, 251] width 38 height 19
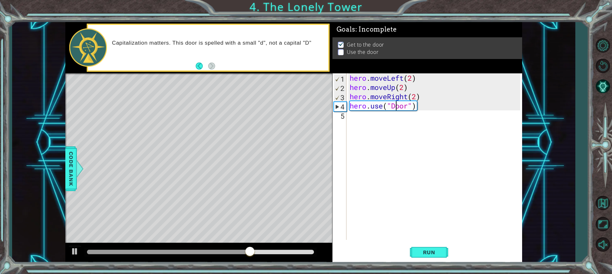
click at [396, 108] on div "hero . moveLeft ( 2 ) hero . moveUp ( 2 ) hero . moveRight ( 2 ) hero . use ( "…" at bounding box center [435, 165] width 175 height 185
type textarea "hero.use("door")"
click at [403, 142] on div "hero . moveLeft ( 2 ) hero . moveUp ( 2 ) hero . moveRight ( 2 ) hero . use ( "…" at bounding box center [435, 165] width 175 height 185
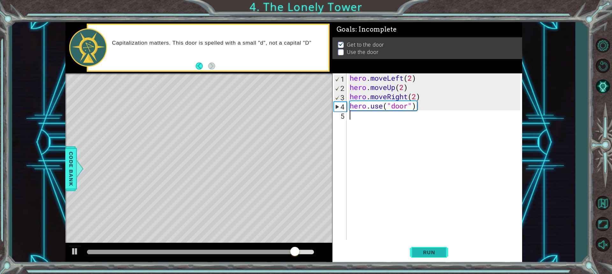
click at [430, 253] on span "Run" at bounding box center [428, 252] width 25 height 6
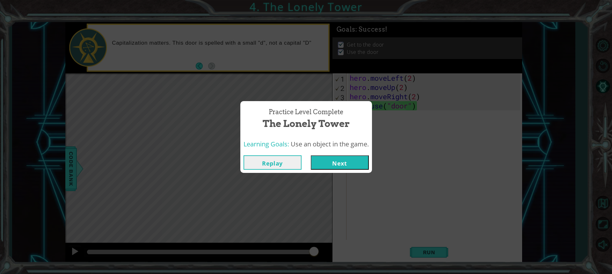
click at [335, 158] on button "Next" at bounding box center [340, 162] width 58 height 14
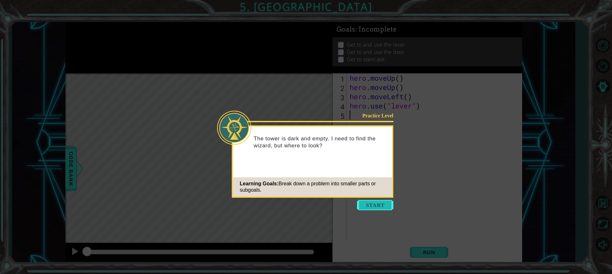
click at [372, 205] on button "Start" at bounding box center [375, 205] width 36 height 10
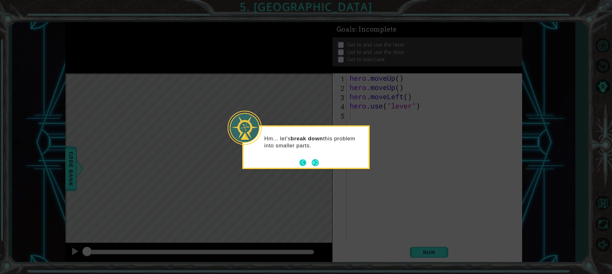
click at [310, 161] on button "Back" at bounding box center [305, 162] width 12 height 7
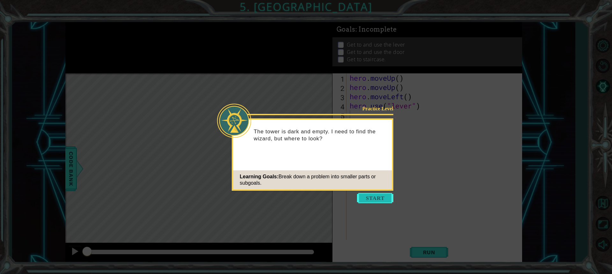
click at [377, 200] on button "Start" at bounding box center [375, 198] width 36 height 10
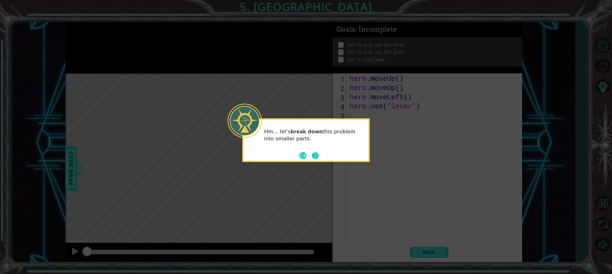
click at [315, 154] on button "Next" at bounding box center [315, 155] width 7 height 7
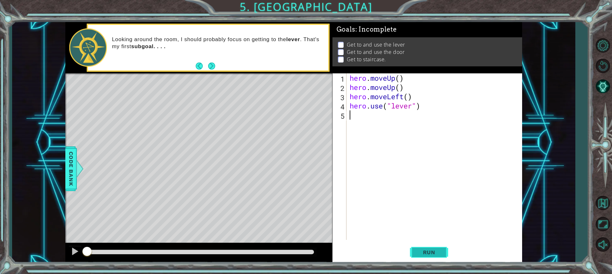
click at [430, 252] on span "Run" at bounding box center [428, 252] width 25 height 6
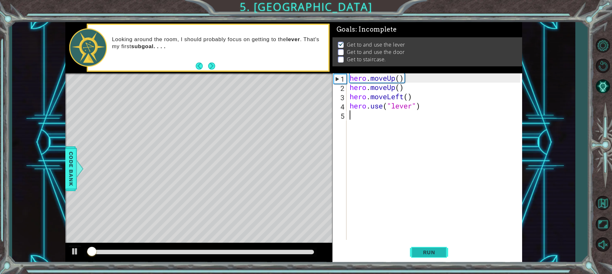
scroll to position [1, 0]
click at [395, 78] on div "hero . moveUp ( ) hero . moveUp ( ) hero . moveLeft ( ) hero . use ( "lever" )" at bounding box center [435, 165] width 175 height 185
click at [353, 78] on div "hero . moveUp ( ) hero . moveUp ( ) hero . moveLeft ( ) hero . use ( "lever" )" at bounding box center [435, 165] width 175 height 185
click at [400, 80] on div "hero . moveUp ( ) hero . moveUp ( ) hero . moveLeft ( ) hero . use ( "lever" )" at bounding box center [435, 165] width 175 height 185
click at [402, 80] on div "hero . moveUp ( ) hero . moveUp ( ) hero . moveLeft ( ) hero . use ( "lever" )" at bounding box center [435, 165] width 175 height 185
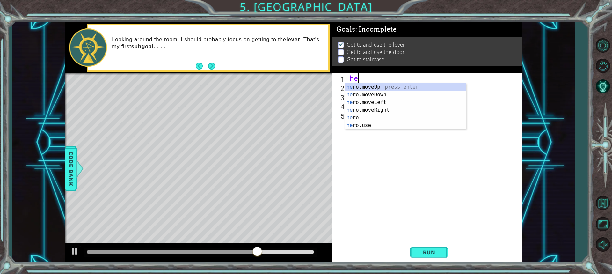
type textarea "h"
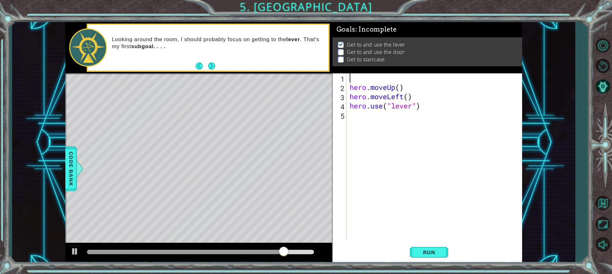
type textarea "h"
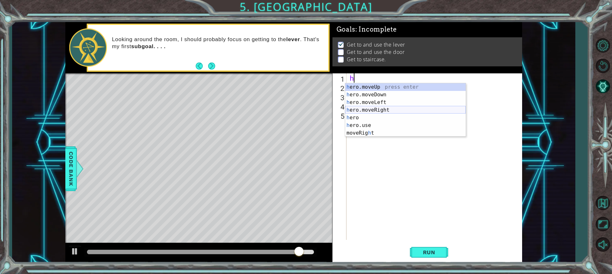
click at [389, 107] on div "h ero.moveUp press enter h ero.moveDown press enter h ero.moveLeft press enter …" at bounding box center [405, 117] width 120 height 69
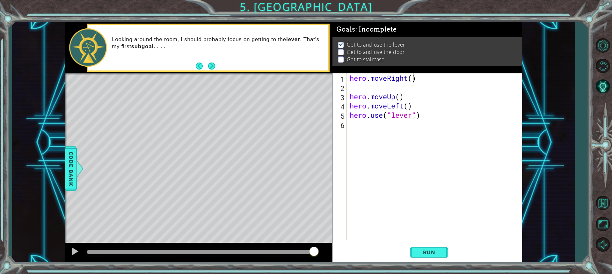
click at [413, 78] on div "hero . moveRight ( ) hero . moveUp ( ) hero . moveLeft ( ) hero . use ( "lever"…" at bounding box center [435, 165] width 175 height 185
click at [420, 114] on div "hero . moveRight ( 3 ) hero . moveUp ( ) hero . moveLeft ( ) hero . use ( "leve…" at bounding box center [435, 165] width 175 height 185
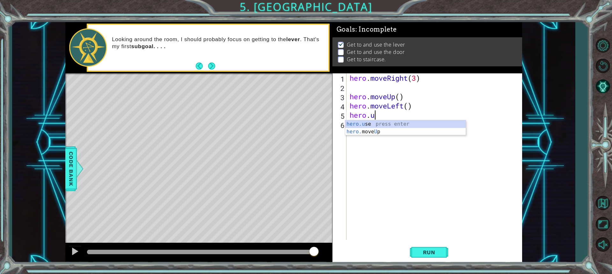
scroll to position [0, 0]
type textarea "h"
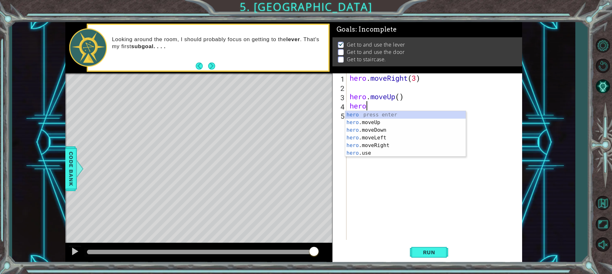
type textarea "h"
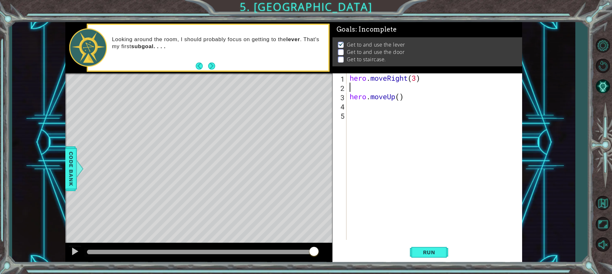
click at [361, 88] on div "hero . moveRight ( 3 ) hero . moveUp ( )" at bounding box center [435, 165] width 175 height 185
click at [400, 96] on div "hero . moveRight ( 3 ) hero . moveUp ( )" at bounding box center [435, 165] width 175 height 185
type textarea "hero.moveUp(1)"
click at [369, 87] on div "hero . moveRight ( 3 ) hero . moveUp ( 1 )" at bounding box center [435, 165] width 175 height 185
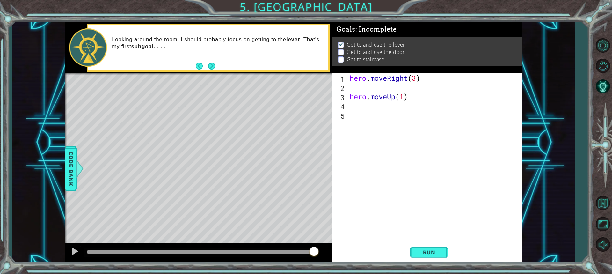
scroll to position [0, 0]
click at [373, 103] on div "hero.move U p press enter hero. u se press enter" at bounding box center [405, 107] width 120 height 31
type textarea "hero.use("door")"
click at [483, 164] on div "hero . moveRight ( 3 ) hero . use ( "door" ) hero . moveUp ( 1 )" at bounding box center [435, 165] width 175 height 185
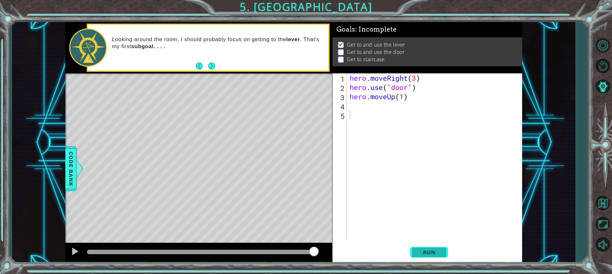
click at [436, 250] on span "Run" at bounding box center [428, 252] width 25 height 6
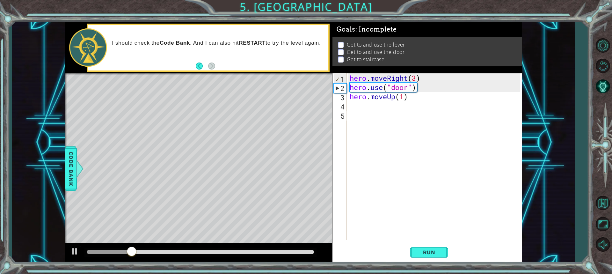
click at [357, 117] on div "hero . moveRight ( 3 ) hero . use ( "door" ) hero . moveUp ( 1 )" at bounding box center [435, 165] width 175 height 185
click at [434, 96] on div "hero . moveRight ( 3 ) hero . use ( "door" ) hero . moveUp ( 1 )" at bounding box center [435, 165] width 175 height 185
drag, startPoint x: 396, startPoint y: 98, endPoint x: 403, endPoint y: 98, distance: 6.4
click at [401, 98] on div "hero . moveRight ( 3 ) hero . use ( "door" ) hero . moveUp ( 1 )" at bounding box center [435, 165] width 175 height 185
click at [412, 99] on div "hero . moveRight ( 3 ) hero . use ( "door" ) hero . moveUp ( 1 )" at bounding box center [435, 165] width 175 height 185
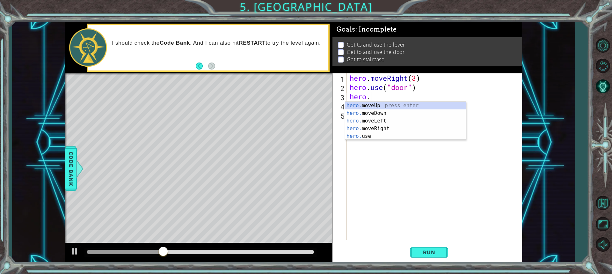
type textarea "h"
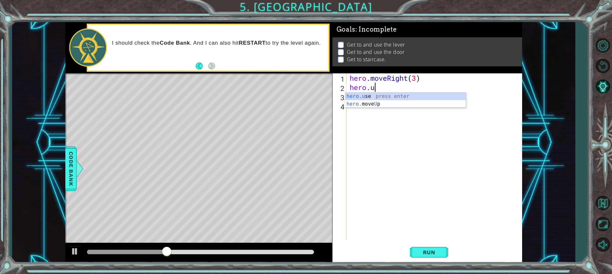
type textarea "h"
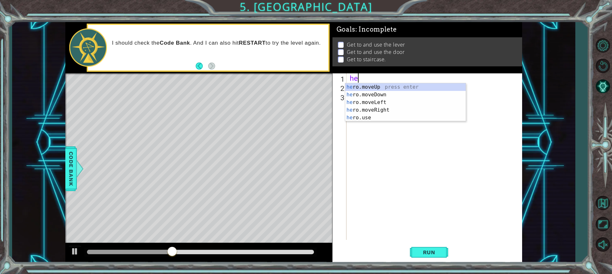
type textarea "h"
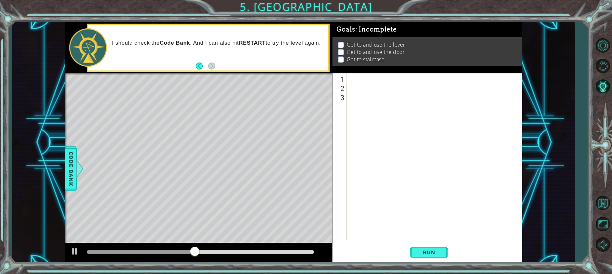
type textarea "h"
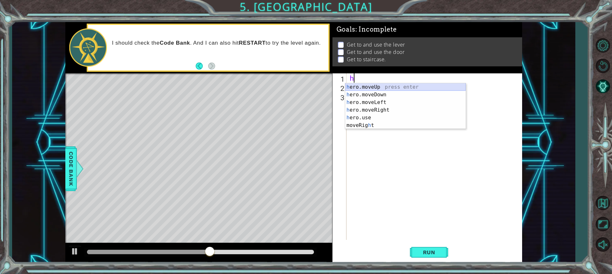
click at [381, 86] on div "h ero.moveUp press enter h ero.moveDown press enter h ero.moveLeft press enter …" at bounding box center [405, 113] width 120 height 61
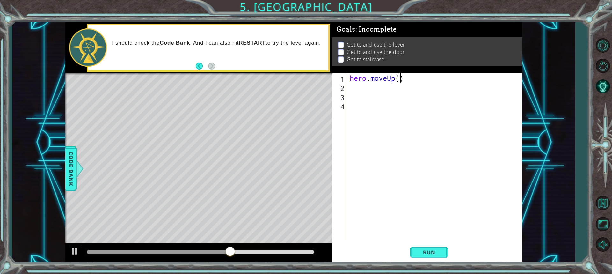
click at [400, 77] on div "hero . moveUp ( )" at bounding box center [435, 165] width 175 height 185
type textarea "hero.moveUp(2)"
click at [378, 90] on div "hero . moveUp ( 2 )" at bounding box center [435, 165] width 175 height 185
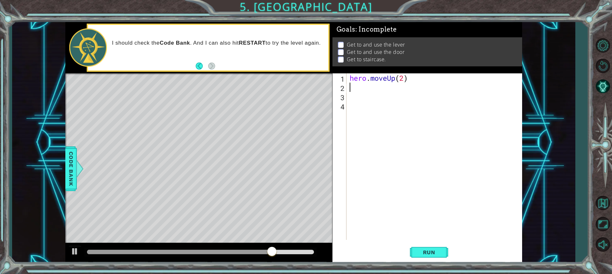
type textarea "h"
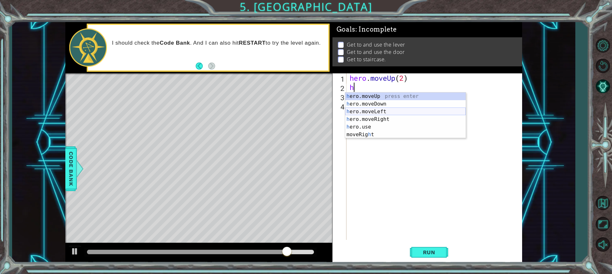
click at [383, 110] on div "h ero.moveUp press enter h ero.moveDown press enter h ero.moveLeft press enter …" at bounding box center [405, 122] width 120 height 61
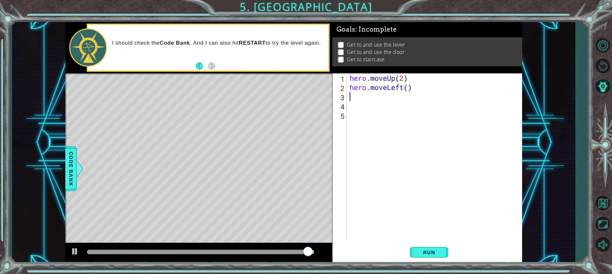
click at [409, 90] on div "hero . moveUp ( 2 ) hero . moveLeft ( )" at bounding box center [435, 165] width 175 height 185
type textarea "hero.moveLeft(2)"
click at [384, 100] on div "hero . moveUp ( 2 ) hero . moveLeft ( 2 )" at bounding box center [435, 165] width 175 height 185
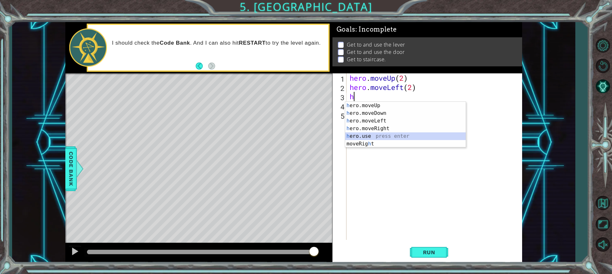
click at [367, 134] on div "h ero.moveUp press enter h ero.moveDown press enter h ero.moveLeft press enter …" at bounding box center [405, 132] width 120 height 61
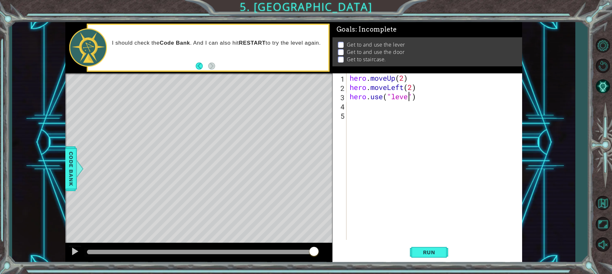
type textarea "hero.use("lever")"
click at [375, 108] on div "hero . moveUp ( 2 ) hero . moveLeft ( 2 ) hero . use ( "lever" )" at bounding box center [435, 165] width 175 height 185
type textarea "h"
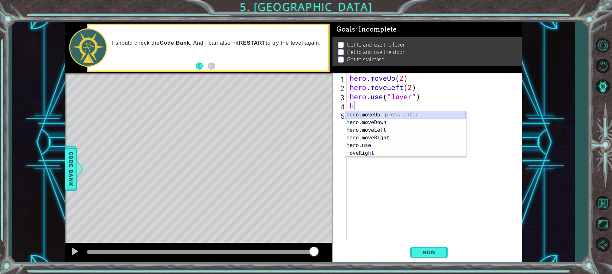
click at [369, 114] on div "h ero.moveUp press enter h ero.moveDown press enter h ero.moveLeft press enter …" at bounding box center [405, 141] width 120 height 61
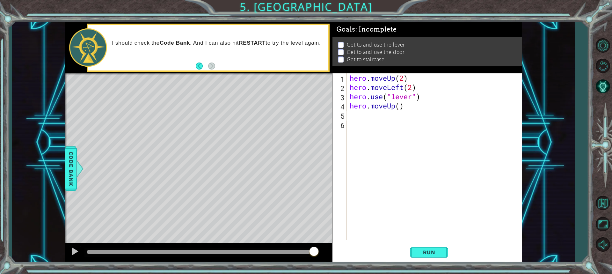
click at [409, 106] on div "hero . moveUp ( 2 ) hero . moveLeft ( 2 ) hero . use ( "lever" ) hero . moveUp …" at bounding box center [435, 165] width 175 height 185
type textarea "hero.move"
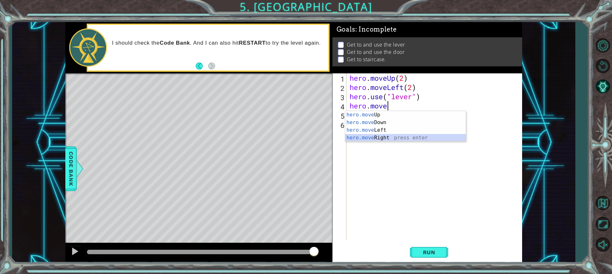
click at [385, 136] on div "hero.move Up press enter hero.move Down press enter hero.move Left press enter …" at bounding box center [405, 134] width 120 height 46
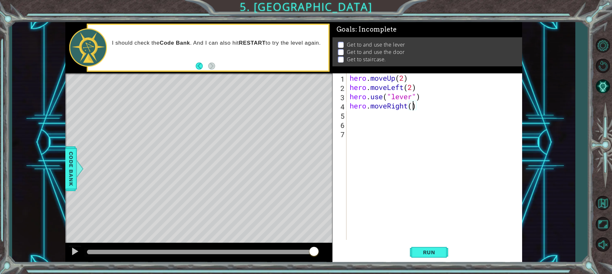
click at [413, 107] on div "hero . moveUp ( 2 ) hero . moveLeft ( 2 ) hero . use ( "lever" ) hero . moveRig…" at bounding box center [435, 165] width 175 height 185
type textarea "hero.moveRight(3)"
click at [380, 119] on div "hero . moveUp ( 2 ) hero . moveLeft ( 2 ) hero . use ( "lever" ) hero . moveRig…" at bounding box center [435, 165] width 175 height 185
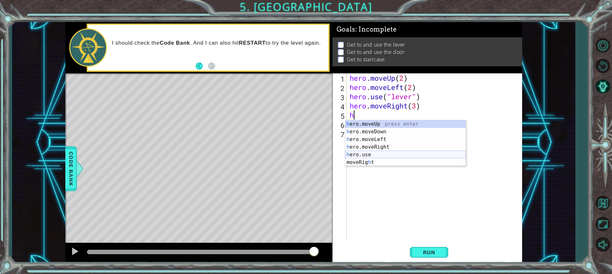
click at [367, 154] on div "h ero.moveUp press enter h ero.moveDown press enter h ero.moveLeft press enter …" at bounding box center [405, 150] width 120 height 61
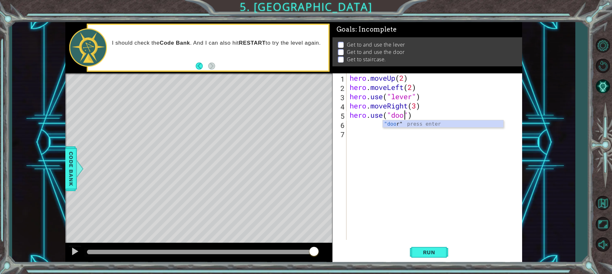
type textarea "hero.use("door")"
click at [354, 122] on div "hero . moveUp ( 2 ) hero . moveLeft ( 2 ) hero . use ( "lever" ) hero . moveRig…" at bounding box center [435, 165] width 175 height 185
type textarea "h"
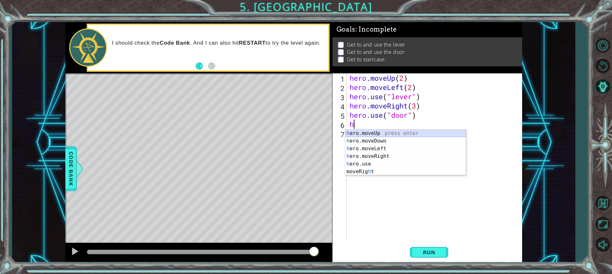
click at [371, 132] on div "h ero.moveUp press enter h ero.moveDown press enter h ero.moveLeft press enter …" at bounding box center [405, 159] width 120 height 61
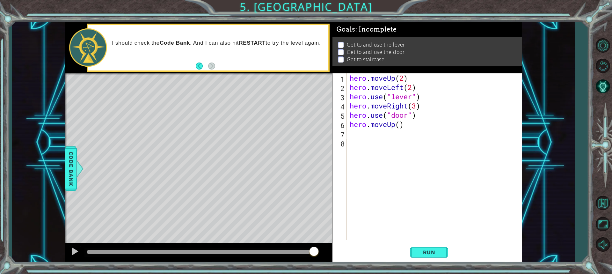
click at [398, 124] on div "hero . moveUp ( 2 ) hero . moveLeft ( 2 ) hero . use ( "lever" ) hero . moveRig…" at bounding box center [435, 165] width 175 height 185
type textarea "hero.moveUp(1)"
click at [387, 134] on div "hero . moveUp ( 2 ) hero . moveLeft ( 2 ) hero . use ( "lever" ) hero . moveRig…" at bounding box center [435, 165] width 175 height 185
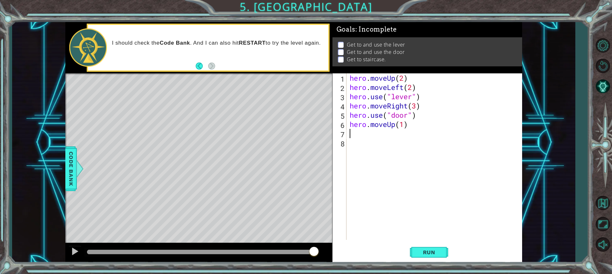
type textarea "h"
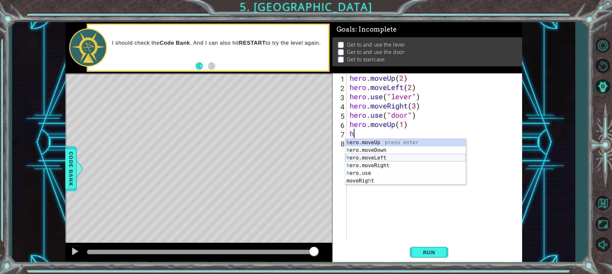
click at [382, 156] on div "h ero.moveUp press enter h ero.moveDown press enter h ero.moveLeft press enter …" at bounding box center [405, 169] width 120 height 61
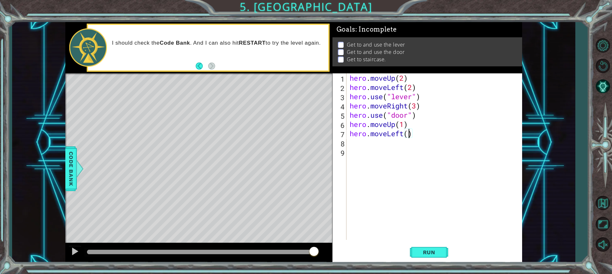
click at [407, 137] on div "hero . moveUp ( 2 ) hero . moveLeft ( 2 ) hero . use ( "lever" ) hero . moveRig…" at bounding box center [435, 165] width 175 height 185
type textarea "hero.moveLeft(3)"
click at [358, 144] on div "hero . moveUp ( 2 ) hero . moveLeft ( 2 ) hero . use ( "lever" ) hero . moveRig…" at bounding box center [435, 165] width 175 height 185
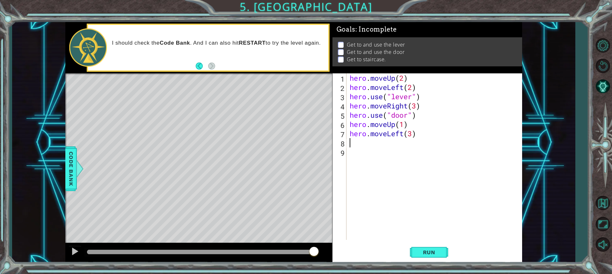
type textarea "h"
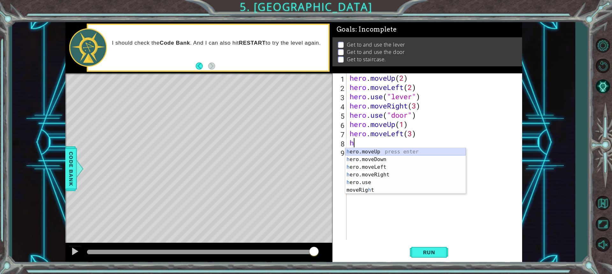
click at [388, 149] on div "h ero.moveUp press enter h ero.moveDown press enter h ero.moveLeft press enter …" at bounding box center [405, 178] width 120 height 61
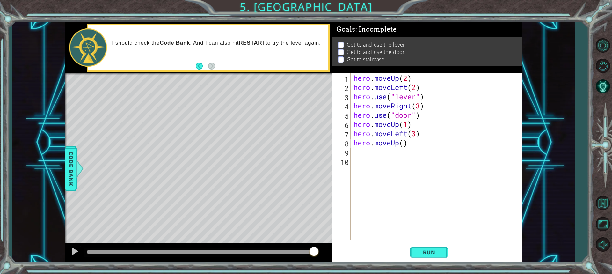
click at [405, 143] on div "hero . moveUp ( 2 ) hero . moveLeft ( 2 ) hero . use ( "lever" ) hero . moveRig…" at bounding box center [437, 165] width 171 height 185
click at [427, 252] on span "Run" at bounding box center [428, 252] width 25 height 6
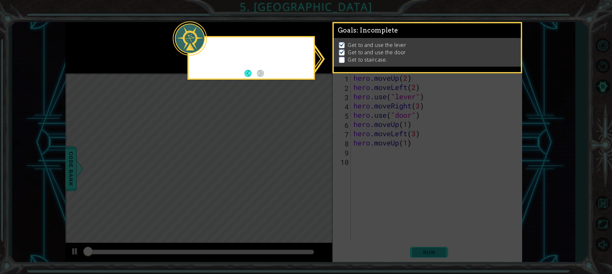
scroll to position [1, 0]
click at [261, 83] on icon at bounding box center [306, 137] width 612 height 274
click at [250, 71] on button "Back" at bounding box center [250, 73] width 12 height 7
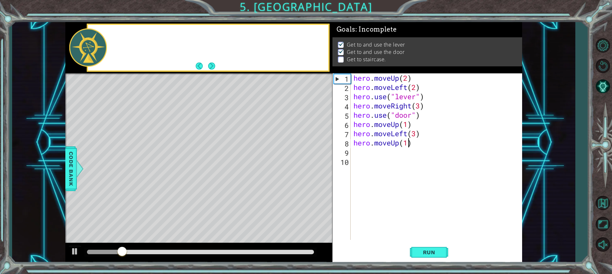
scroll to position [0, 0]
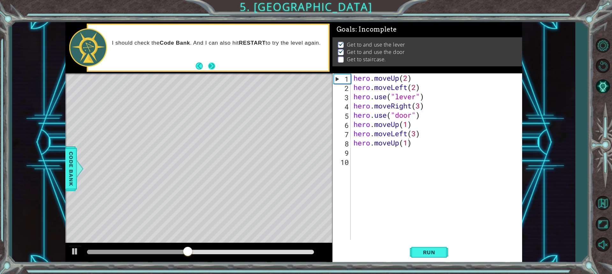
click at [214, 66] on button "Next" at bounding box center [211, 65] width 7 height 7
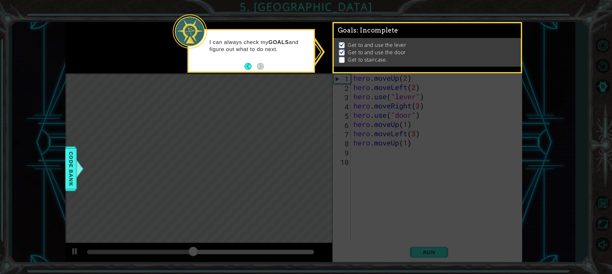
click at [307, 79] on icon at bounding box center [306, 137] width 612 height 274
click at [249, 65] on button "Back" at bounding box center [250, 66] width 12 height 7
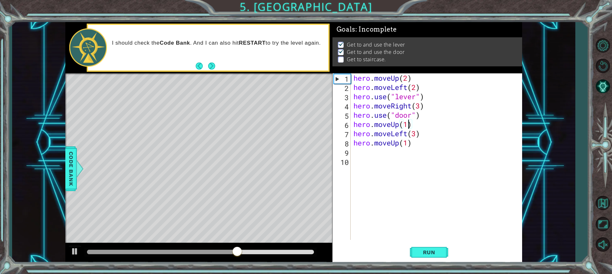
click at [408, 123] on div "hero . moveUp ( 2 ) hero . moveLeft ( 2 ) hero . use ( "lever" ) hero . moveRig…" at bounding box center [437, 165] width 171 height 185
type textarea "hero.moveUp(2)"
click at [429, 250] on span "Run" at bounding box center [428, 252] width 25 height 6
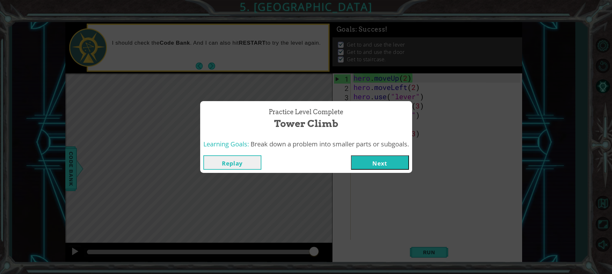
click at [397, 158] on button "Next" at bounding box center [380, 162] width 58 height 14
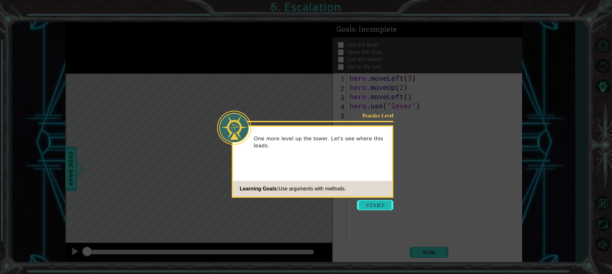
click at [375, 204] on button "Start" at bounding box center [375, 205] width 36 height 10
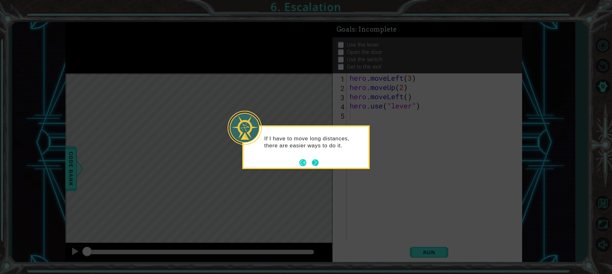
click at [315, 161] on button "Next" at bounding box center [315, 162] width 7 height 7
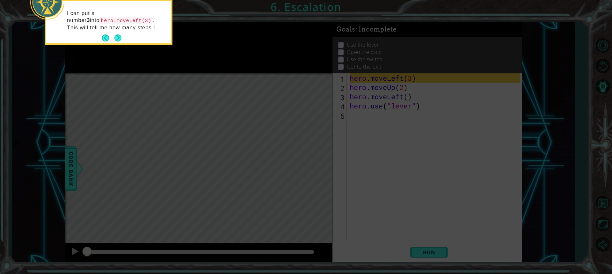
click at [253, 134] on icon at bounding box center [306, 40] width 612 height 465
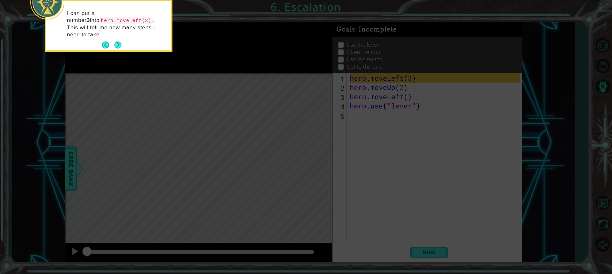
drag, startPoint x: 202, startPoint y: 108, endPoint x: 189, endPoint y: 93, distance: 19.8
click at [189, 94] on icon at bounding box center [306, 40] width 612 height 465
click at [123, 39] on div "I can put a number 3 into hero.moveLeft(3) . This will tell me how many steps I…" at bounding box center [108, 27] width 125 height 47
click at [120, 41] on button "Next" at bounding box center [117, 44] width 7 height 7
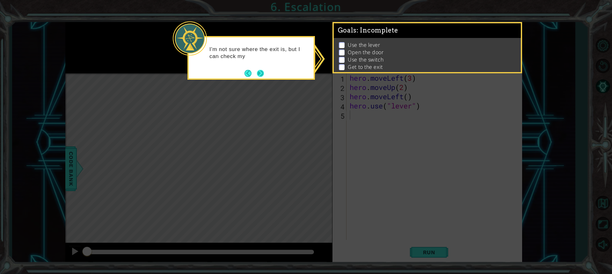
click at [258, 70] on button "Next" at bounding box center [260, 73] width 7 height 7
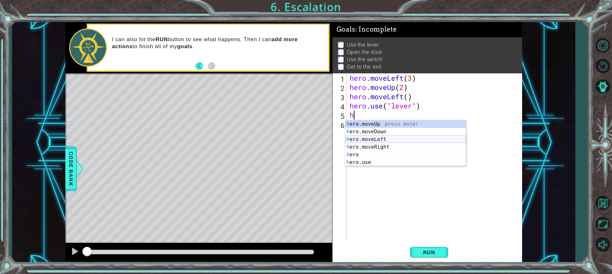
click at [364, 141] on div "h ero.moveUp press enter h ero.moveDown press enter h ero.moveLeft press enter …" at bounding box center [405, 150] width 120 height 61
type textarea "hero.moveLeft(1)"
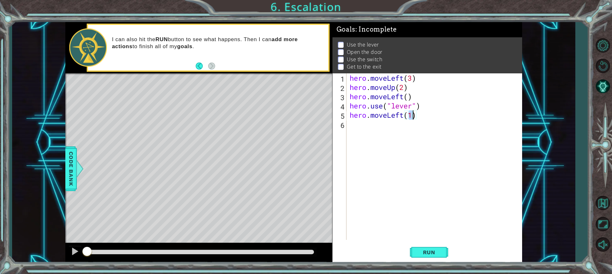
click at [411, 122] on div "hero . moveLeft ( 3 ) hero . moveUp ( 2 ) hero . moveLeft ( ) hero . use ( "lev…" at bounding box center [435, 165] width 175 height 185
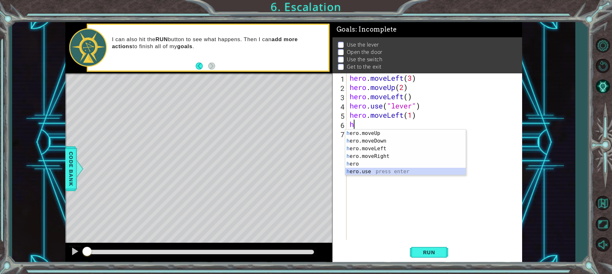
click at [359, 171] on div "h ero.moveUp press enter h ero.moveDown press enter h ero.moveLeft press enter …" at bounding box center [405, 159] width 120 height 61
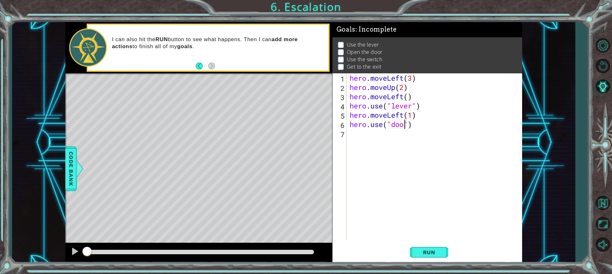
type textarea "hero.use("door")"
click at [369, 139] on div "hero . moveLeft ( 3 ) hero . moveUp ( 2 ) hero . moveLeft ( ) hero . use ( "lev…" at bounding box center [435, 165] width 175 height 185
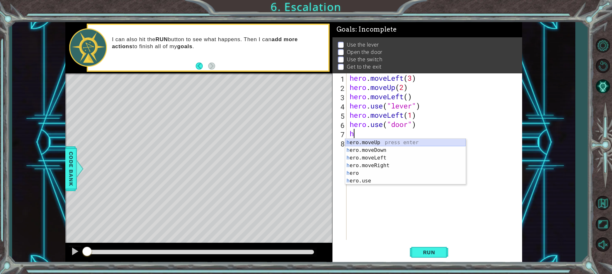
click at [369, 143] on div "h ero.moveUp press enter h ero.moveDown press enter h ero.moveLeft press enter …" at bounding box center [405, 169] width 120 height 61
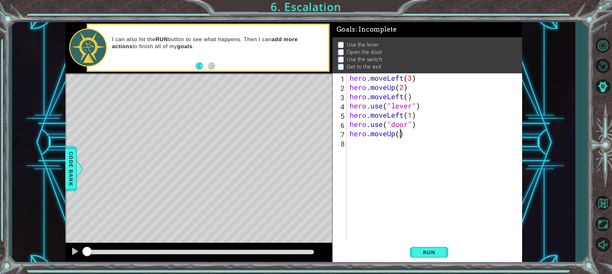
type textarea "hero.moveUp(2)"
click at [384, 143] on div "hero . moveLeft ( 3 ) hero . moveUp ( 2 ) hero . moveLeft ( ) hero . use ( "lev…" at bounding box center [435, 165] width 175 height 185
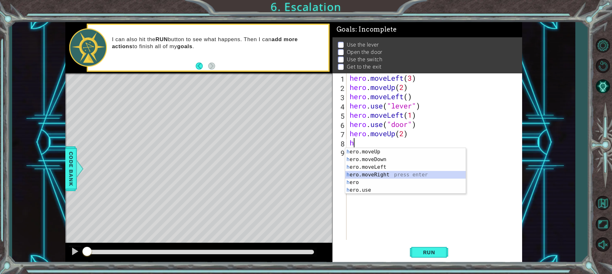
click at [375, 175] on div "h ero.moveUp press enter h ero.moveDown press enter h ero.moveLeft press enter …" at bounding box center [405, 178] width 120 height 61
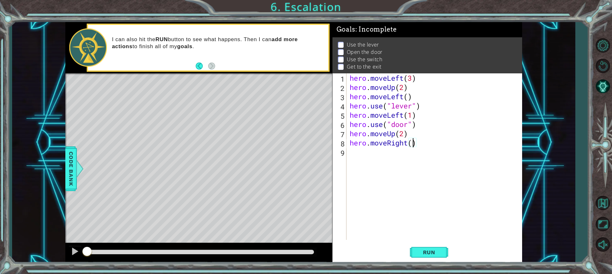
type textarea "hero.moveRight(2)"
click at [349, 151] on div "hero . moveLeft ( 3 ) hero . moveUp ( 2 ) hero . moveLeft ( ) hero . use ( "lev…" at bounding box center [435, 165] width 175 height 185
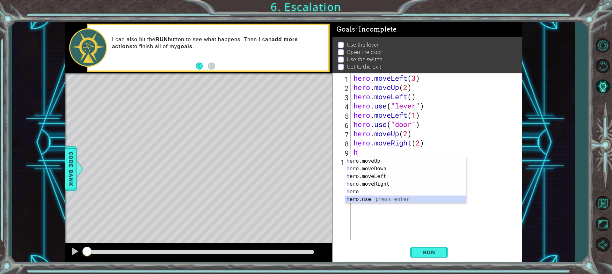
drag, startPoint x: 362, startPoint y: 198, endPoint x: 367, endPoint y: 197, distance: 4.5
click at [363, 198] on div "h ero.moveUp press enter h ero.moveDown press enter h ero.moveLeft press enter …" at bounding box center [405, 187] width 120 height 61
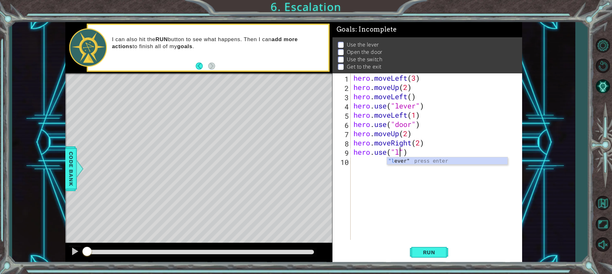
scroll to position [0, 2]
type textarea "hero.use("lever")"
click at [376, 167] on div "hero . moveLeft ( 3 ) hero . moveUp ( 2 ) hero . moveLeft ( ) hero . use ( "lev…" at bounding box center [437, 165] width 171 height 185
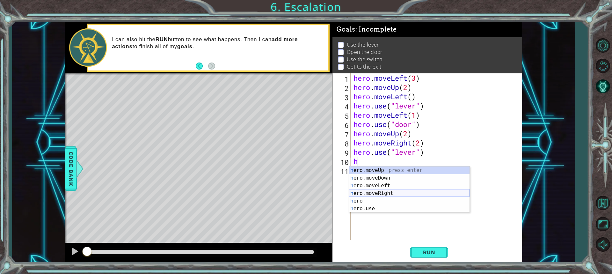
click at [372, 192] on div "h ero.moveUp press enter h ero.moveDown press enter h ero.moveLeft press enter …" at bounding box center [409, 196] width 120 height 61
type textarea "hero.moveRight(1)"
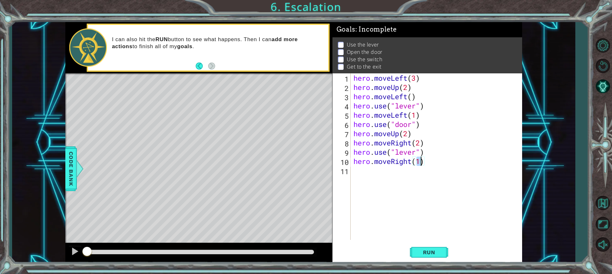
click at [399, 182] on div "hero . moveLeft ( 3 ) hero . moveUp ( 2 ) hero . moveLeft ( ) hero . use ( "lev…" at bounding box center [437, 165] width 171 height 185
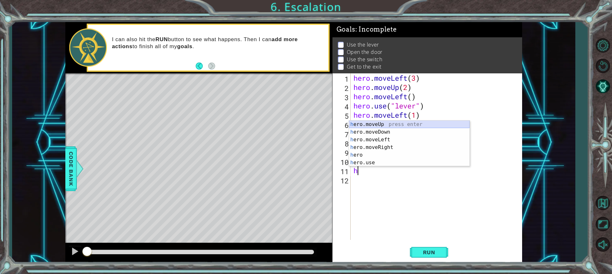
click at [382, 123] on div "h ero.moveUp press enter h ero.moveDown press enter h ero.moveLeft press enter …" at bounding box center [409, 150] width 120 height 61
type textarea "hero.moveUp(1)"
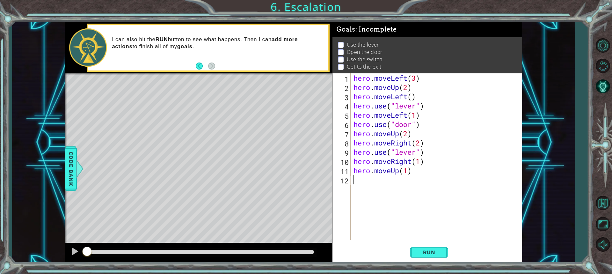
click at [422, 182] on div "hero . moveLeft ( 3 ) hero . moveUp ( 2 ) hero . moveLeft ( ) hero . use ( "lev…" at bounding box center [437, 165] width 171 height 185
click at [429, 251] on span "Run" at bounding box center [428, 252] width 25 height 6
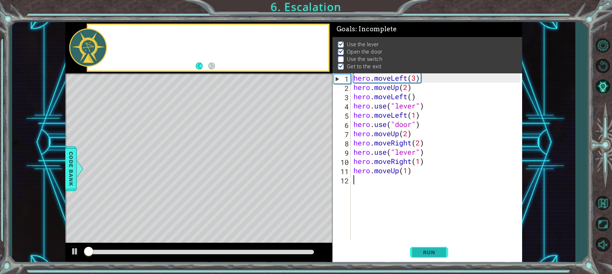
scroll to position [4, 0]
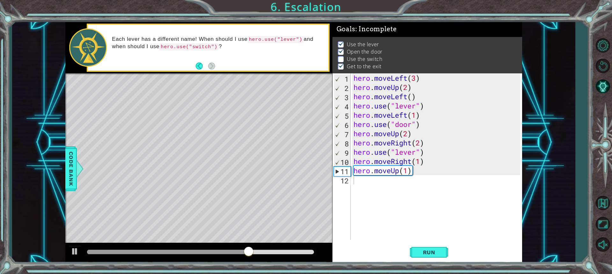
click at [214, 156] on div "Level Map" at bounding box center [212, 167] width 294 height 188
drag, startPoint x: 261, startPoint y: 251, endPoint x: 359, endPoint y: 262, distance: 98.7
click at [359, 262] on div "1 ההההההההההההההההההההההההההההההההההההההההההההההההההההההההההההההההההההההההההההה…" at bounding box center [293, 142] width 457 height 241
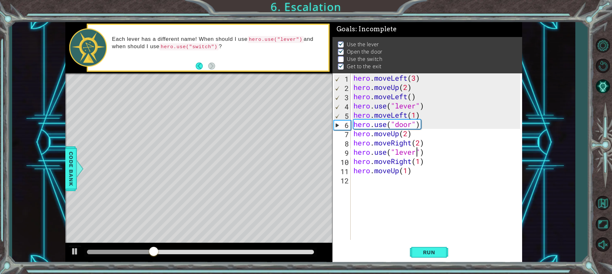
click at [416, 152] on div "hero . moveLeft ( 3 ) hero . moveUp ( 2 ) hero . moveLeft ( ) hero . use ( "lev…" at bounding box center [437, 165] width 171 height 185
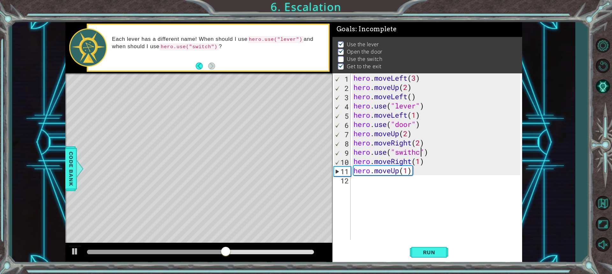
scroll to position [0, 3]
type textarea "hero.use("switch")"
click at [432, 251] on span "Run" at bounding box center [428, 252] width 25 height 6
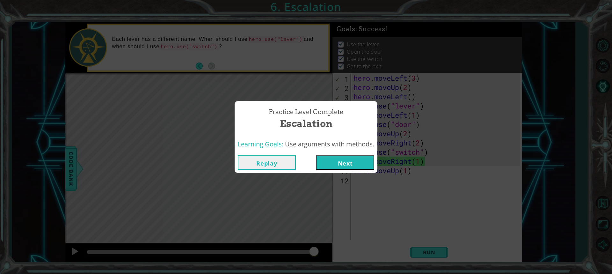
click at [335, 158] on button "Next" at bounding box center [345, 162] width 58 height 14
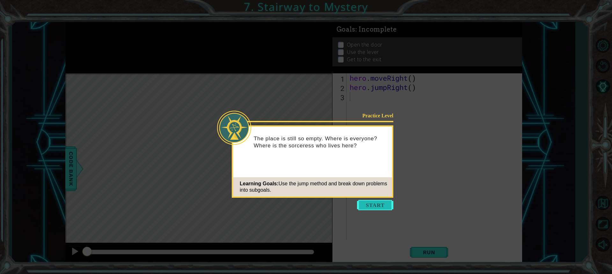
click at [363, 202] on button "Start" at bounding box center [375, 205] width 36 height 10
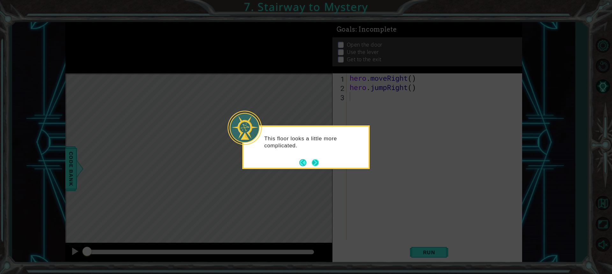
click at [313, 162] on button "Next" at bounding box center [315, 162] width 7 height 7
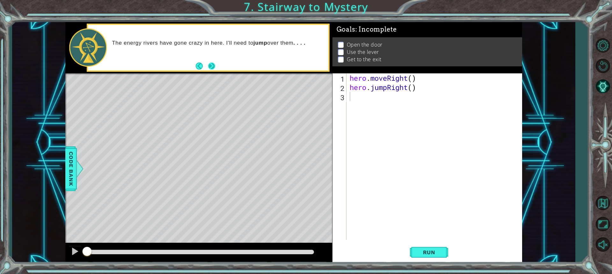
click at [216, 67] on div "The energy rivers have gone crazy in here. I'll need to jump over them . . . ." at bounding box center [208, 48] width 240 height 46
click at [210, 65] on button "Next" at bounding box center [211, 65] width 7 height 7
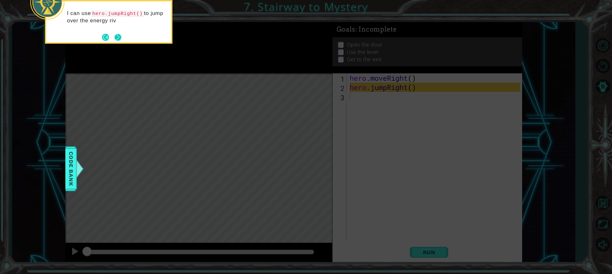
click at [118, 37] on button "Next" at bounding box center [117, 37] width 7 height 7
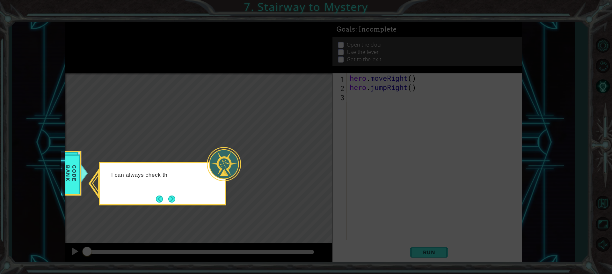
click at [236, 174] on div at bounding box center [224, 164] width 34 height 34
click at [223, 203] on body "1 ההההההההההההההההההההההההההההההההההההההההההההההההההההההההההההההההההההההההההההה…" at bounding box center [306, 137] width 612 height 274
click at [168, 197] on button "Next" at bounding box center [171, 198] width 7 height 7
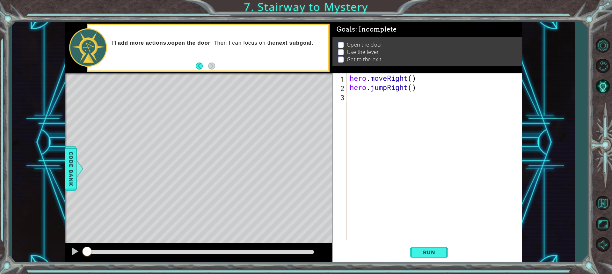
drag, startPoint x: 367, startPoint y: 119, endPoint x: 363, endPoint y: 131, distance: 12.2
click at [366, 123] on div "hero . moveRight ( ) hero . jumpRight ( )" at bounding box center [435, 165] width 175 height 185
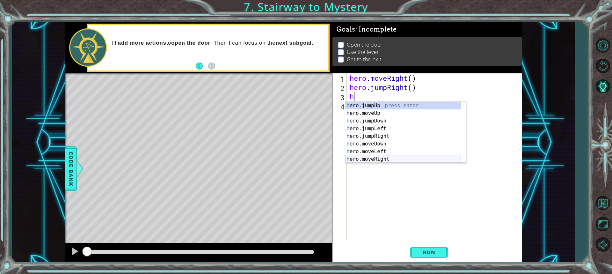
click at [380, 158] on div "h ero.jumpUp press enter h ero.moveUp press enter h ero.jumpDown press enter h …" at bounding box center [403, 140] width 116 height 76
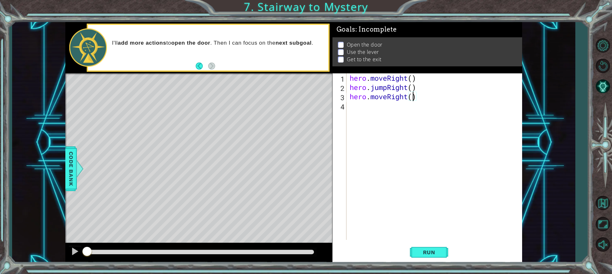
type textarea "hero.moveRight(2)"
click at [364, 113] on div "hero . moveRight ( ) hero . jumpRight ( ) hero . moveRight ( 2 )" at bounding box center [435, 165] width 175 height 185
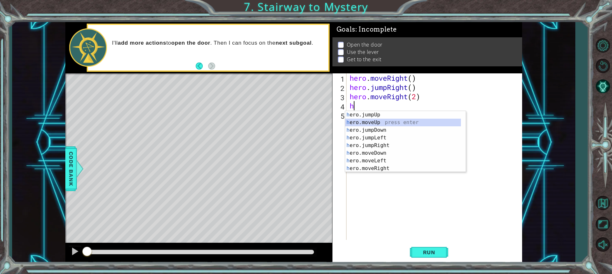
click at [378, 120] on div "h ero.jumpUp press enter h ero.moveUp press enter h ero.jumpDown press enter h …" at bounding box center [403, 149] width 116 height 76
type textarea "hero.moveUp(1)"
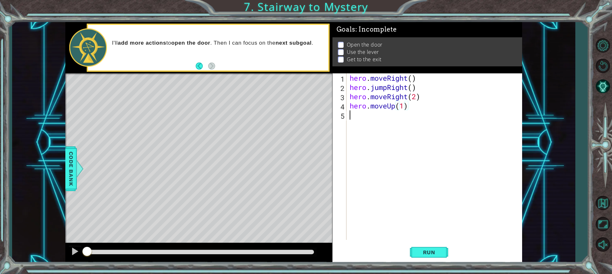
click at [374, 117] on div "hero . moveRight ( ) hero . jumpRight ( ) hero . moveRight ( 2 ) hero . moveUp …" at bounding box center [435, 165] width 175 height 185
click at [418, 258] on button "Run" at bounding box center [429, 251] width 38 height 19
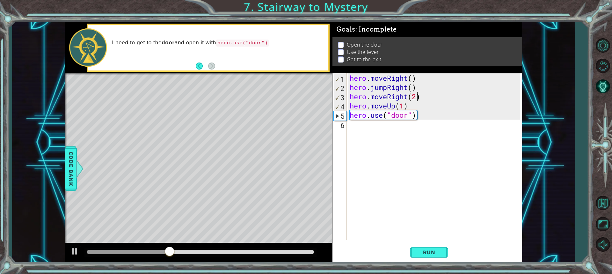
click at [417, 96] on div "hero . moveRight ( ) hero . jumpRight ( ) hero . moveRight ( 2 ) hero . moveUp …" at bounding box center [435, 165] width 175 height 185
type textarea "hero.moveRight(1)"
click at [416, 165] on div "hero . moveRight ( ) hero . jumpRight ( ) hero . moveRight ( 1 ) hero . moveUp …" at bounding box center [435, 165] width 175 height 185
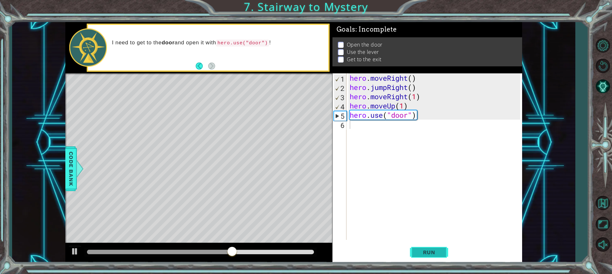
click at [423, 254] on span "Run" at bounding box center [428, 252] width 25 height 6
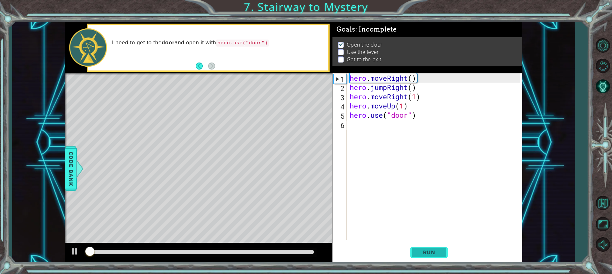
scroll to position [1, 0]
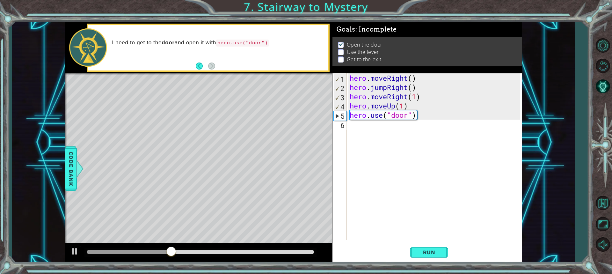
click at [380, 127] on div "hero . moveRight ( ) hero . jumpRight ( ) hero . moveRight ( 1 ) hero . moveUp …" at bounding box center [435, 165] width 175 height 185
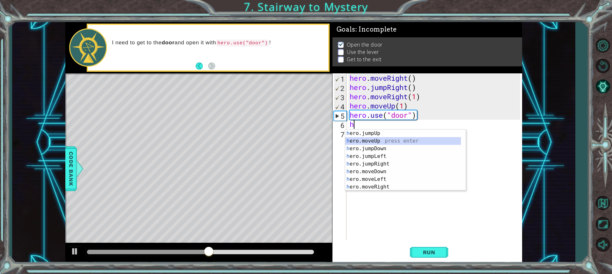
click at [384, 138] on div "h ero.jumpUp press enter h ero.moveUp press enter h ero.jumpDown press enter h …" at bounding box center [403, 167] width 116 height 76
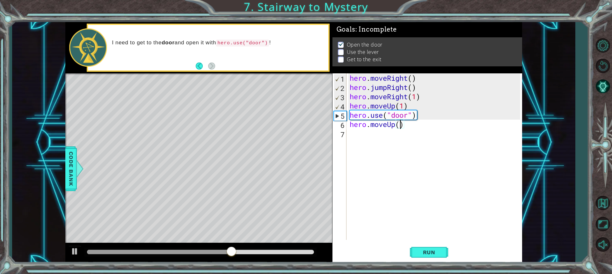
type textarea "hero.moveUp(2)"
click at [364, 134] on div "hero . moveRight ( ) hero . jumpRight ( ) hero . moveRight ( 1 ) hero . moveUp …" at bounding box center [435, 165] width 175 height 185
type textarea "h"
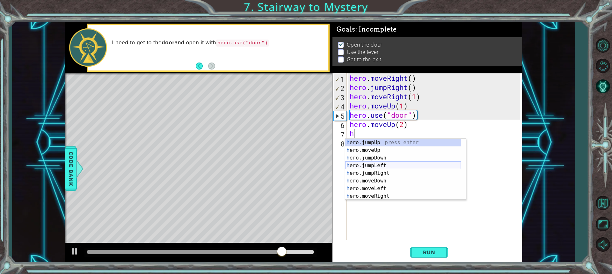
click at [377, 163] on div "h ero.jumpUp press enter h ero.moveUp press enter h ero.jumpDown press enter h …" at bounding box center [403, 177] width 116 height 76
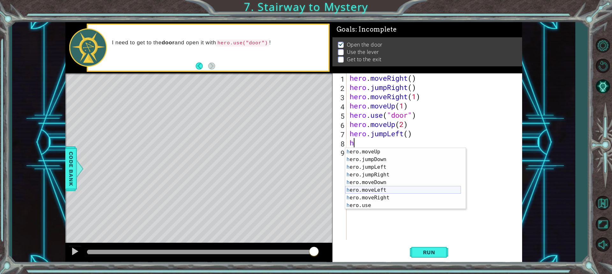
scroll to position [8, 0]
click at [371, 205] on div "h ero.moveUp press enter h ero.jumpDown press enter h ero.jumpLeft press enter …" at bounding box center [403, 186] width 116 height 76
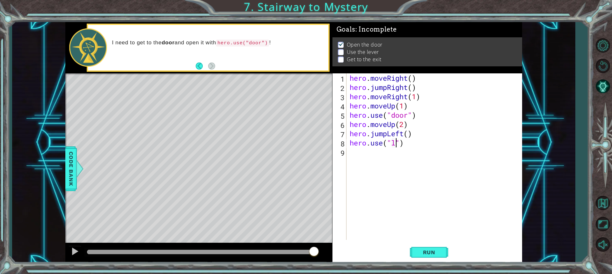
scroll to position [0, 2]
type textarea "hero.use("lever")"
click at [357, 155] on div "hero . moveRight ( ) hero . jumpRight ( ) hero . moveRight ( 1 ) hero . moveUp …" at bounding box center [435, 165] width 175 height 185
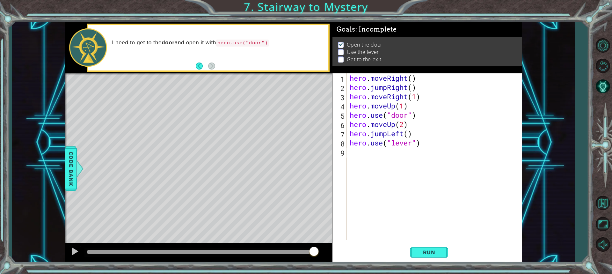
click at [362, 151] on div "hero . moveRight ( ) hero . jumpRight ( ) hero . moveRight ( 1 ) hero . moveUp …" at bounding box center [435, 165] width 175 height 185
type textarea "h"
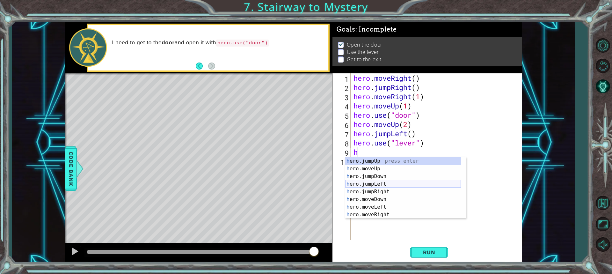
click at [373, 181] on div "h ero.jumpUp press enter h ero.moveUp press enter h ero.jumpDown press enter h …" at bounding box center [403, 195] width 116 height 76
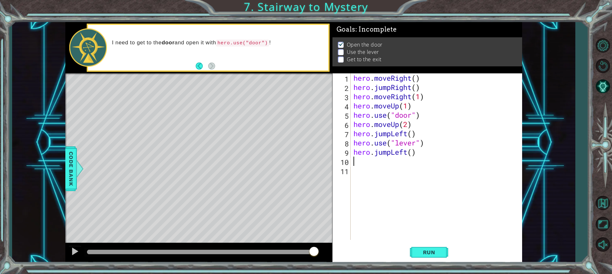
click at [413, 154] on div "hero . moveRight ( ) hero . jumpRight ( ) hero . moveRight ( 1 ) hero . moveUp …" at bounding box center [437, 165] width 171 height 185
type textarea "hero.jumpLeft(2)"
click at [379, 164] on div "hero . moveRight ( ) hero . jumpRight ( ) hero . moveRight ( 1 ) hero . moveUp …" at bounding box center [437, 165] width 171 height 185
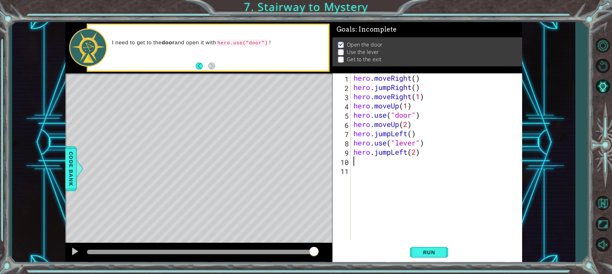
click at [383, 159] on div "hero . moveRight ( ) hero . jumpRight ( ) hero . moveRight ( 1 ) hero . moveUp …" at bounding box center [437, 165] width 171 height 185
click at [402, 152] on div "hero . moveRight ( ) hero . jumpRight ( ) hero . moveRight ( 1 ) hero . moveUp …" at bounding box center [437, 165] width 171 height 185
click at [389, 133] on div "hero . moveRight ( ) hero . jumpRight ( ) hero . moveRight ( 1 ) hero . moveUp …" at bounding box center [437, 165] width 171 height 185
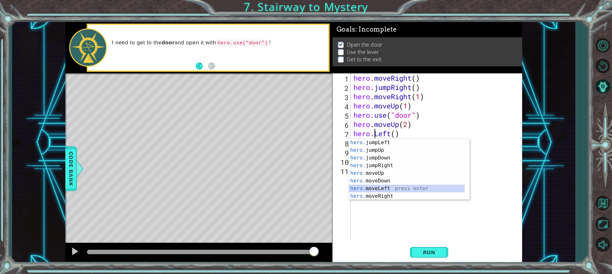
click at [380, 188] on div "hero. jumpLeft press enter hero. jumpUp press enter hero. jumpDown press enter …" at bounding box center [407, 177] width 116 height 76
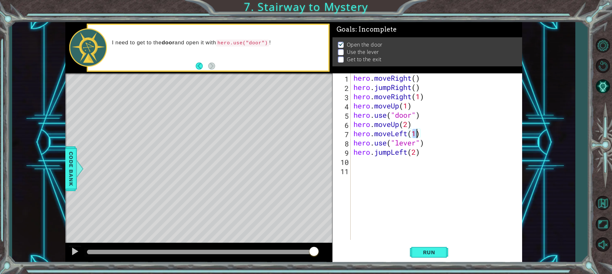
click at [390, 154] on div "hero . moveRight ( ) hero . jumpRight ( ) hero . moveRight ( 1 ) hero . moveUp …" at bounding box center [437, 165] width 171 height 185
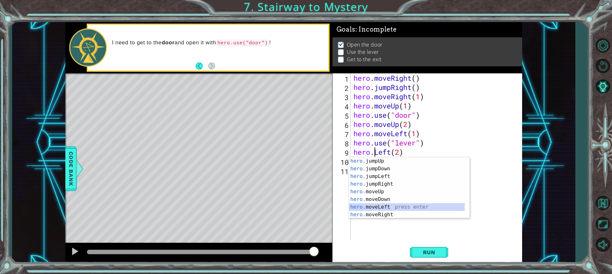
click at [396, 206] on div "hero. jumpUp press enter hero. jumpDown press enter hero. jumpLeft press enter …" at bounding box center [407, 195] width 116 height 76
type textarea "hero.moveLeft(1)(2)"
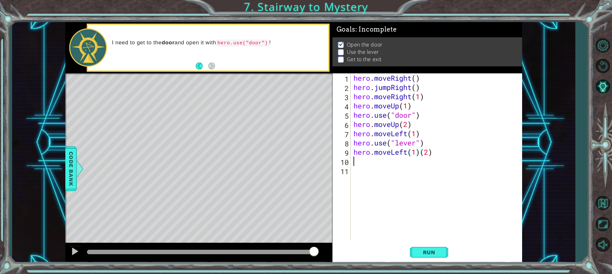
click at [432, 162] on div "hero . moveRight ( ) hero . jumpRight ( ) hero . moveRight ( 1 ) hero . moveUp …" at bounding box center [437, 165] width 171 height 185
click at [420, 154] on div "hero . moveRight ( ) hero . jumpRight ( ) hero . moveRight ( 1 ) hero . moveUp …" at bounding box center [437, 165] width 171 height 185
type textarea "hero.moveLeft(2)"
click at [419, 192] on div "hero . moveRight ( ) hero . jumpRight ( ) hero . moveRight ( 1 ) hero . moveUp …" at bounding box center [437, 165] width 171 height 185
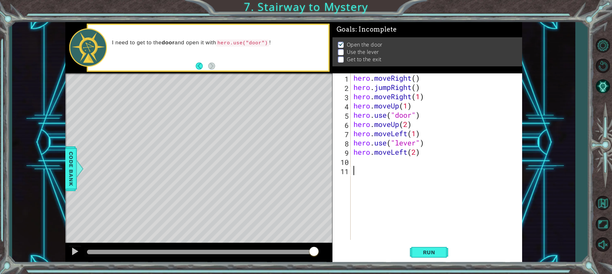
scroll to position [0, 0]
click at [364, 162] on div "hero . moveRight ( ) hero . jumpRight ( ) hero . moveRight ( 1 ) hero . moveUp …" at bounding box center [437, 165] width 171 height 185
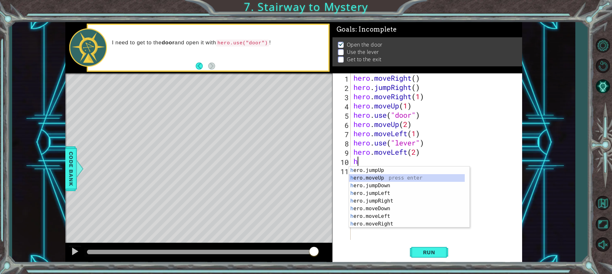
click at [379, 178] on div "h ero.jumpUp press enter h ero.moveUp press enter h ero.jumpDown press enter h …" at bounding box center [409, 204] width 120 height 76
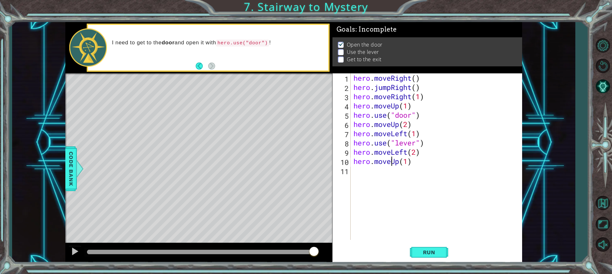
click at [391, 163] on div "hero . moveRight ( ) hero . jumpRight ( ) hero . moveRight ( 1 ) hero . moveUp …" at bounding box center [437, 165] width 171 height 185
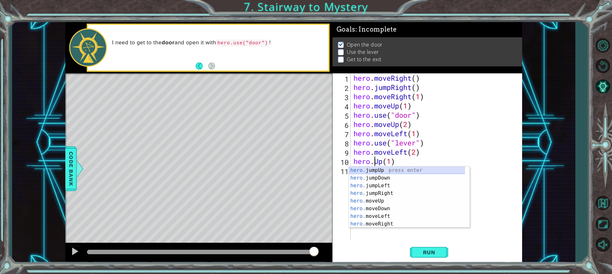
click at [381, 167] on div "hero. jumpUp press enter hero. jumpDown press enter hero. jumpLeft press enter …" at bounding box center [407, 204] width 116 height 76
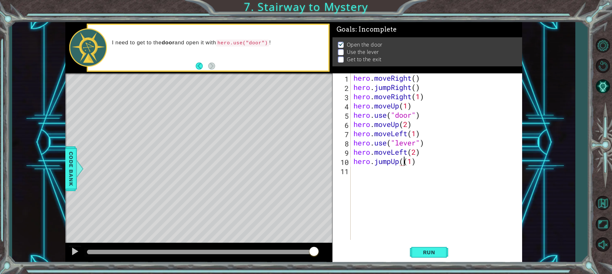
type textarea "hero.jumpUp(1)"
click at [399, 178] on div "hero . moveRight ( ) hero . jumpRight ( ) hero . moveRight ( 1 ) hero . moveUp …" at bounding box center [437, 165] width 171 height 185
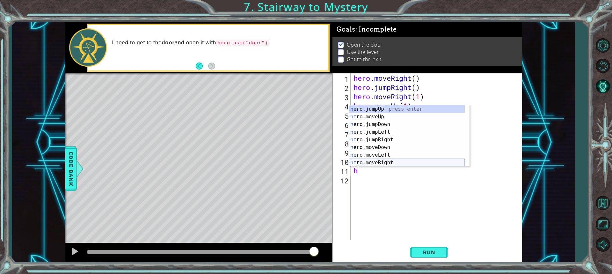
click at [376, 164] on div "h ero.jumpUp press enter h ero.moveUp press enter h ero.jumpDown press enter h …" at bounding box center [407, 143] width 116 height 76
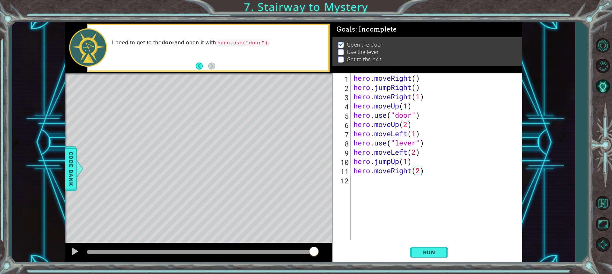
scroll to position [0, 3]
type textarea "hero.moveRight(2)"
click at [419, 251] on span "Run" at bounding box center [428, 252] width 25 height 6
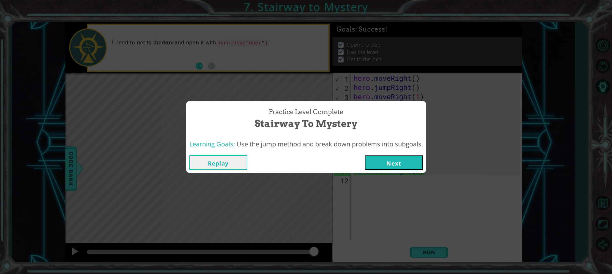
click at [392, 159] on button "Next" at bounding box center [394, 162] width 58 height 14
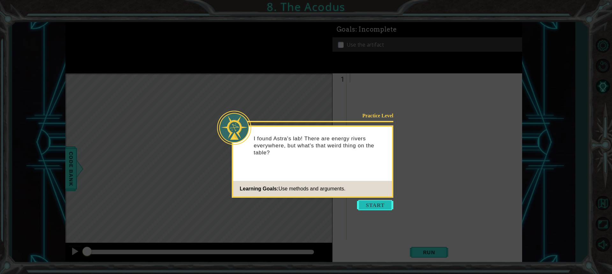
click at [378, 201] on button "Start" at bounding box center [375, 205] width 36 height 10
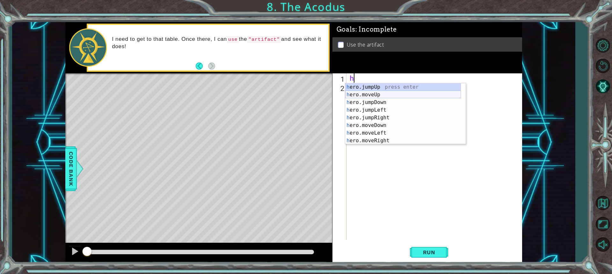
click at [369, 95] on div "h ero.jumpUp press enter h ero.moveUp press enter h ero.jumpDown press enter h …" at bounding box center [403, 121] width 116 height 76
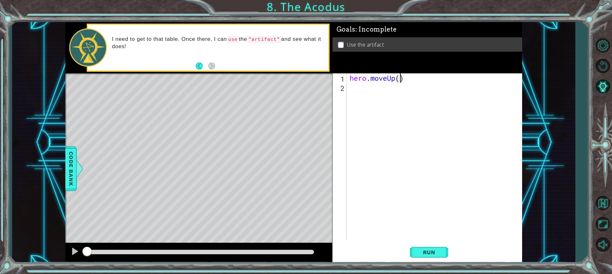
type textarea "hero.moveUp(2)"
click at [386, 90] on div "hero . moveUp ( 2 )" at bounding box center [435, 165] width 175 height 185
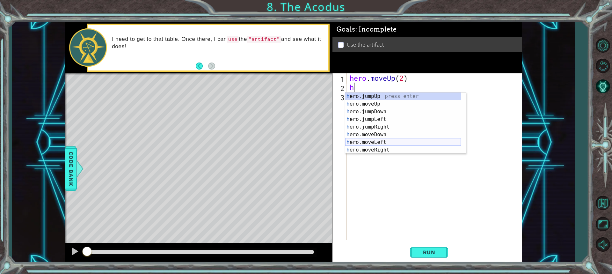
click at [362, 141] on div "h ero.jumpUp press enter h ero.moveUp press enter h ero.jumpDown press enter h …" at bounding box center [403, 130] width 116 height 76
type textarea "hero.moveLeft(1)"
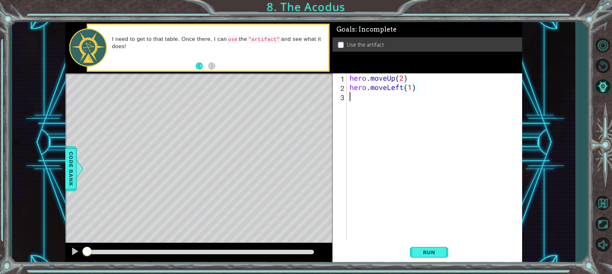
click at [359, 107] on div "hero . moveUp ( 2 ) hero . moveLeft ( 1 )" at bounding box center [435, 165] width 175 height 185
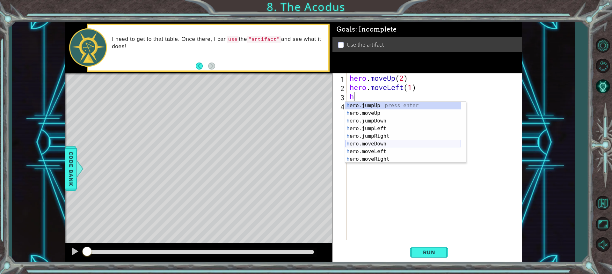
click at [374, 144] on div "h ero.jumpUp press enter h ero.moveUp press enter h ero.jumpDown press enter h …" at bounding box center [403, 140] width 116 height 76
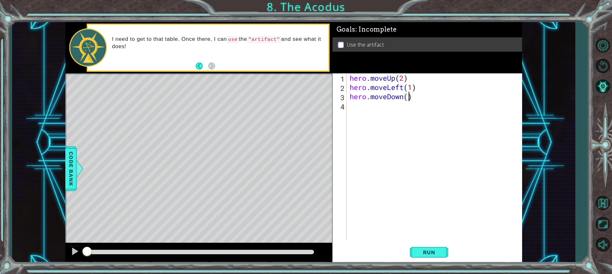
type textarea "hero.moveDown(2)"
click at [379, 112] on div "hero . moveUp ( 2 ) hero . moveLeft ( 1 ) hero . moveDown ( 2 )" at bounding box center [435, 165] width 175 height 185
type textarea "h"
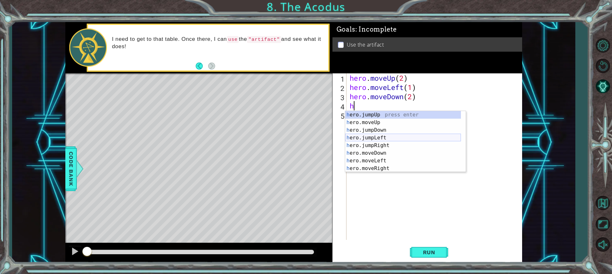
click at [372, 137] on div "h ero.jumpUp press enter h ero.moveUp press enter h ero.jumpDown press enter h …" at bounding box center [403, 149] width 116 height 76
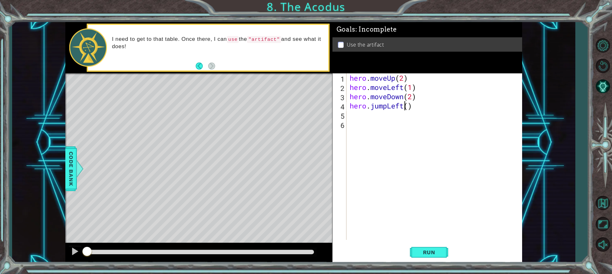
click at [406, 106] on div "hero . moveUp ( 2 ) hero . moveLeft ( 1 ) hero . moveDown ( 2 ) hero . jumpLeft…" at bounding box center [435, 165] width 175 height 185
click at [407, 106] on div "hero . moveUp ( 2 ) hero . moveLeft ( 1 ) hero . moveDown ( 2 ) hero . jumpLeft…" at bounding box center [435, 165] width 175 height 185
type textarea "hero.jumpLeft(1)"
click at [374, 117] on div "hero . moveUp ( 2 ) hero . moveLeft ( 1 ) hero . moveDown ( 2 ) hero . jumpLeft…" at bounding box center [435, 165] width 175 height 185
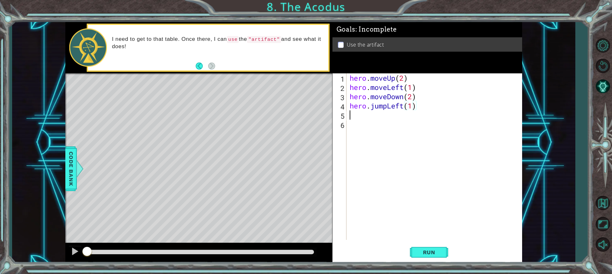
scroll to position [0, 0]
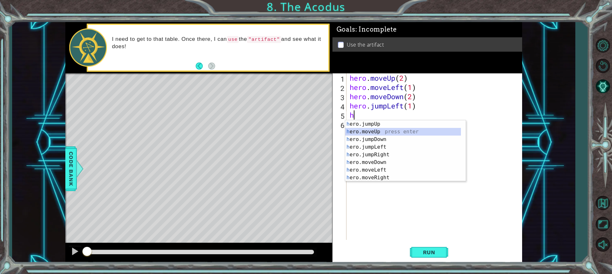
click at [359, 133] on div "h ero.jumpUp press enter h ero.moveUp press enter h ero.jumpDown press enter h …" at bounding box center [403, 158] width 116 height 76
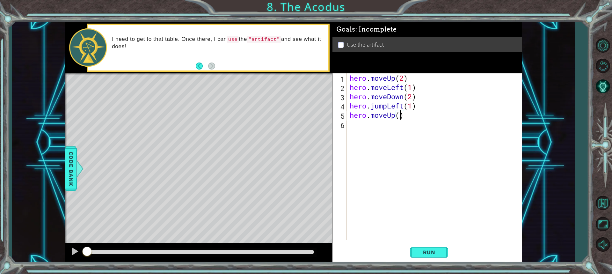
type textarea "hero.moveUp(2)"
click at [386, 126] on div "hero . moveUp ( 2 ) hero . moveLeft ( 1 ) hero . moveDown ( 2 ) hero . jumpLeft…" at bounding box center [435, 165] width 175 height 185
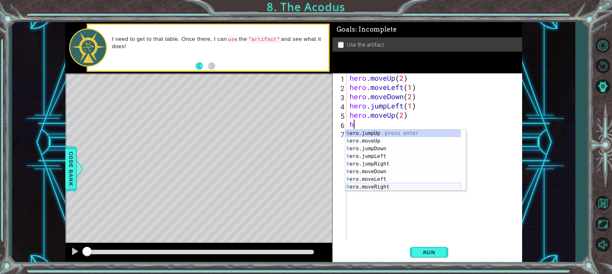
click at [380, 186] on div "h ero.jumpUp press enter h ero.moveUp press enter h ero.jumpDown press enter h …" at bounding box center [403, 167] width 116 height 76
type textarea "hero.moveRight(1)"
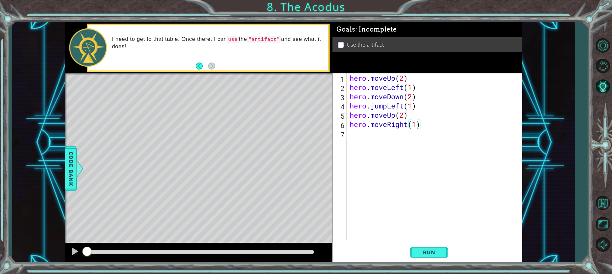
click at [371, 139] on div "hero . moveUp ( 2 ) hero . moveLeft ( 1 ) hero . moveDown ( 2 ) hero . jumpLeft…" at bounding box center [435, 165] width 175 height 185
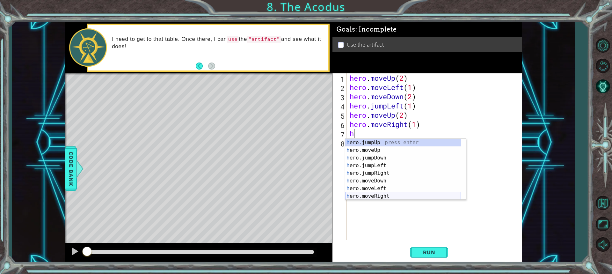
scroll to position [8, 0]
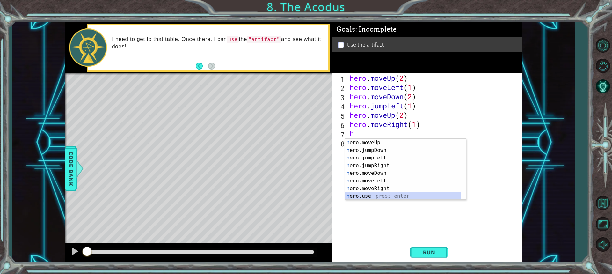
click at [372, 197] on div "h ero.moveUp press enter h ero.jumpDown press enter h ero.jumpLeft press enter …" at bounding box center [403, 177] width 116 height 76
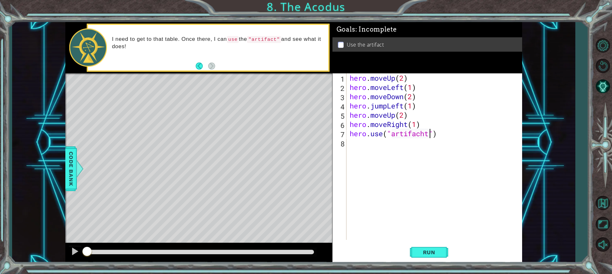
scroll to position [0, 4]
click at [425, 134] on div "hero . moveUp ( 2 ) hero . moveLeft ( 1 ) hero . moveDown ( 2 ) hero . jumpLeft…" at bounding box center [435, 165] width 175 height 185
type textarea "hero.use("artifact")"
click at [413, 169] on div "hero . moveUp ( 2 ) hero . moveLeft ( 1 ) hero . moveDown ( 2 ) hero . jumpLeft…" at bounding box center [435, 165] width 175 height 185
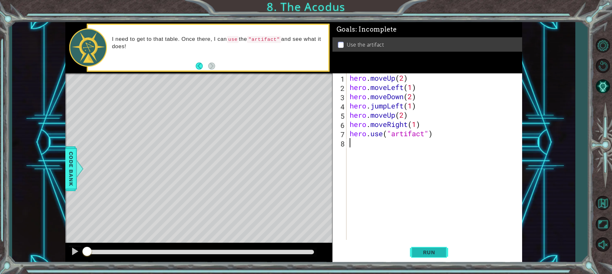
click at [428, 251] on span "Run" at bounding box center [428, 252] width 25 height 6
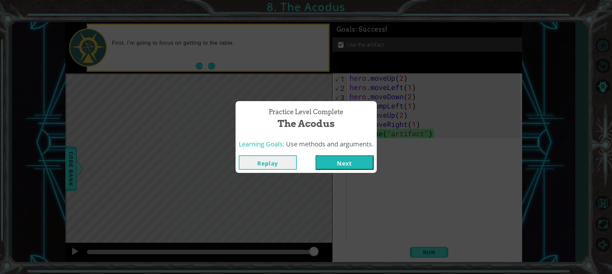
click at [333, 161] on button "Next" at bounding box center [344, 162] width 58 height 14
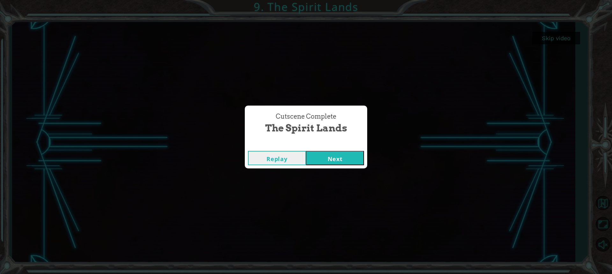
click at [341, 161] on button "Next" at bounding box center [335, 158] width 58 height 14
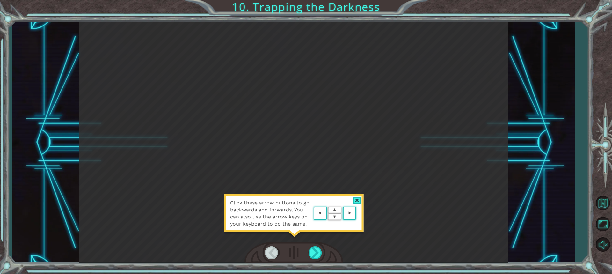
click at [301, 237] on div "Click these arrow buttons to go backwards and forwards. You can also use the ar…" at bounding box center [294, 216] width 140 height 45
click at [358, 200] on div at bounding box center [356, 200] width 7 height 7
